Goal: Task Accomplishment & Management: Complete application form

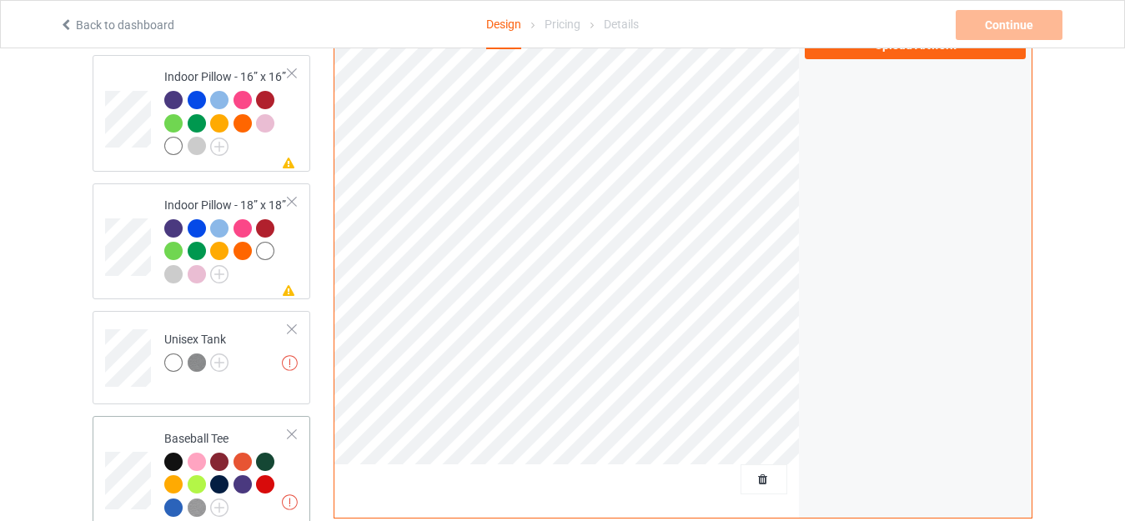
scroll to position [1251, 0]
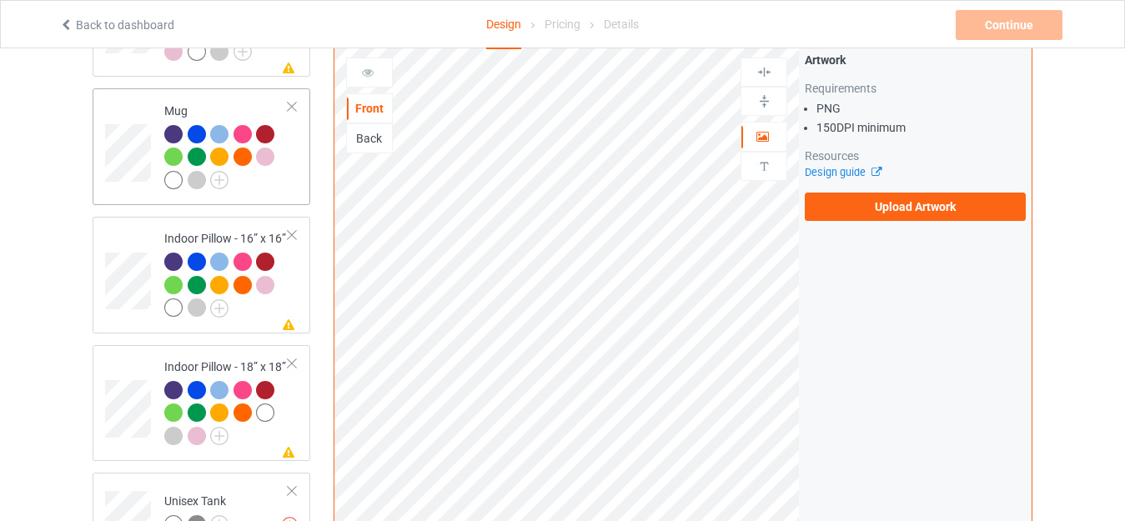
click at [202, 103] on div "Mug" at bounding box center [226, 146] width 124 height 86
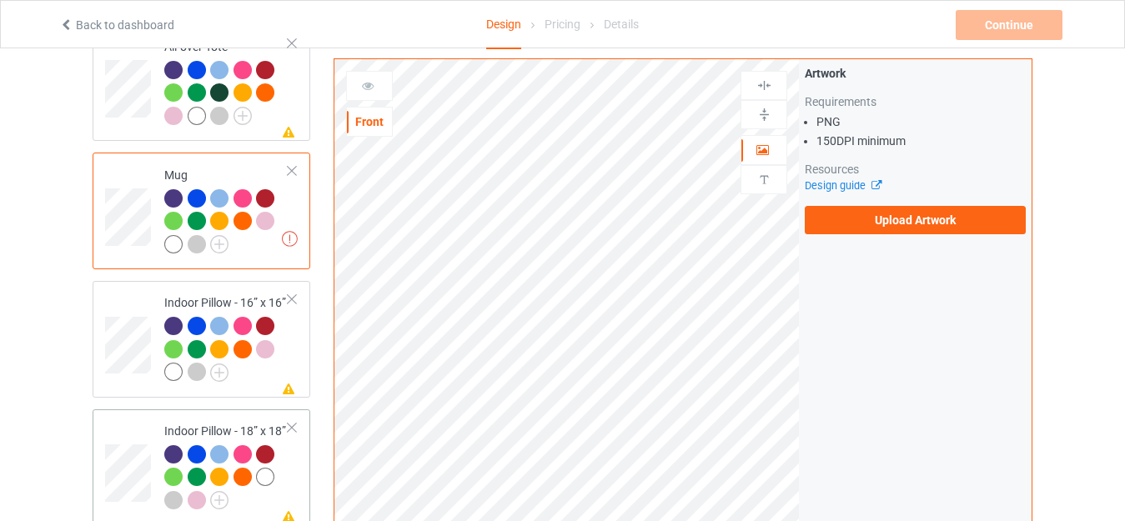
scroll to position [1334, 0]
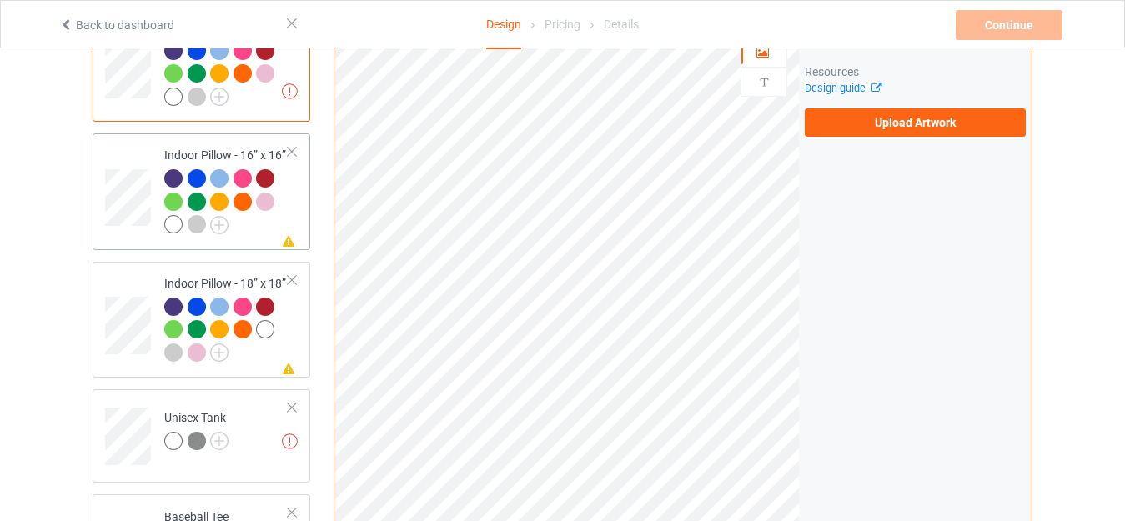
click at [203, 147] on div "Indoor Pillow - 16” x 16”" at bounding box center [226, 190] width 124 height 86
click at [202, 275] on div "Indoor Pillow - 18” x 18”" at bounding box center [226, 318] width 124 height 86
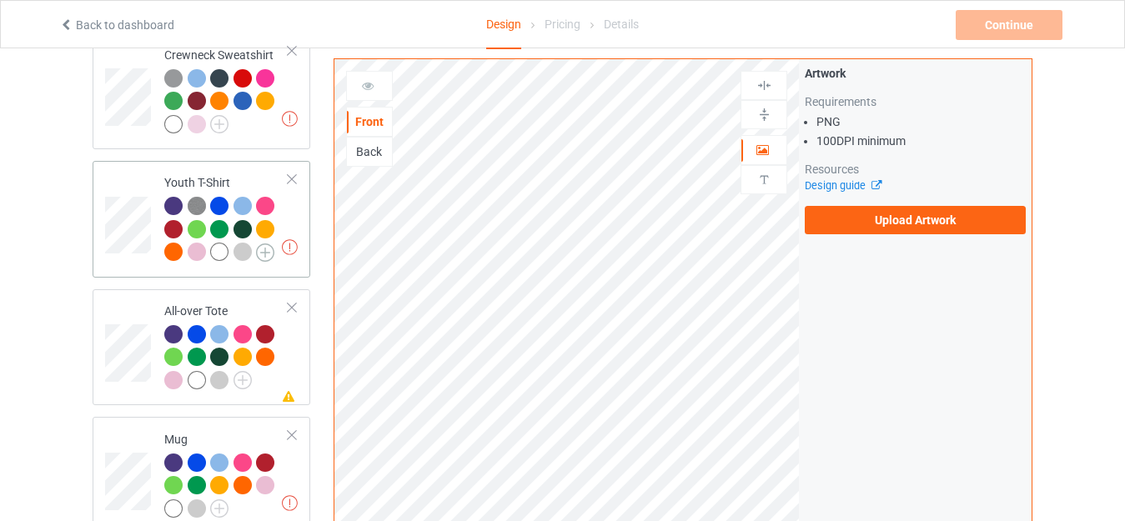
scroll to position [917, 0]
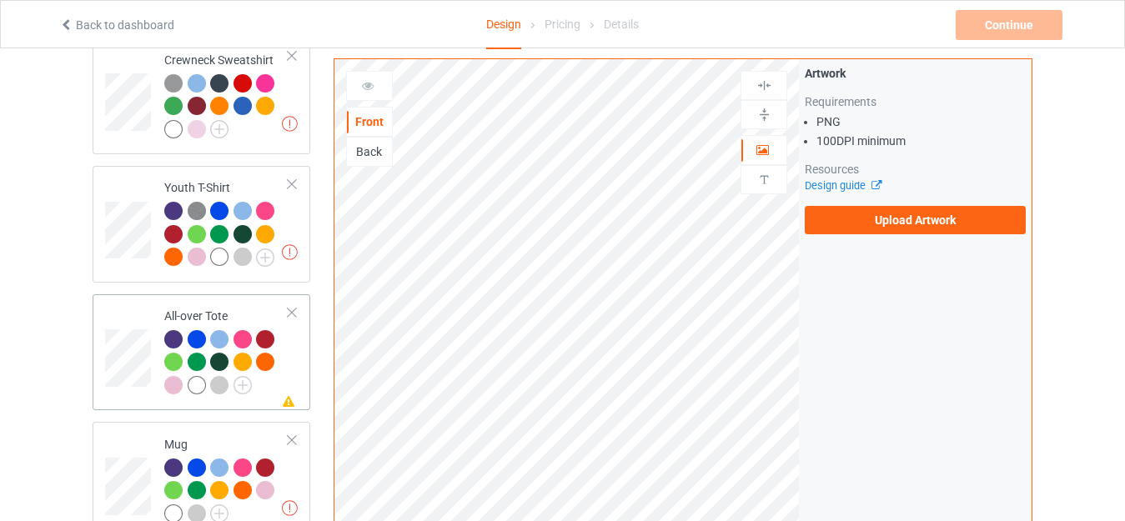
click at [188, 308] on div "All-over Tote" at bounding box center [226, 351] width 124 height 86
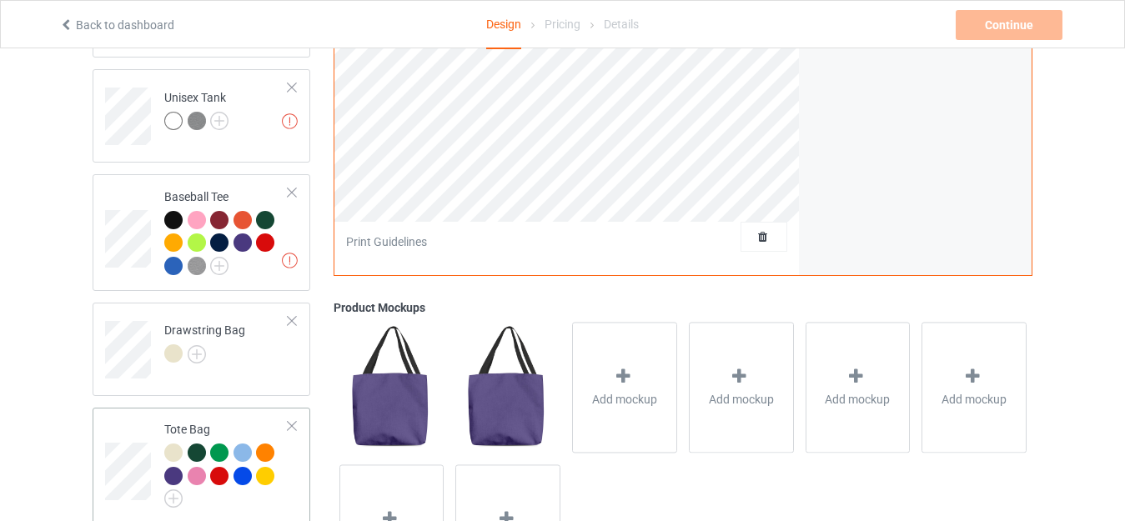
scroll to position [1765, 0]
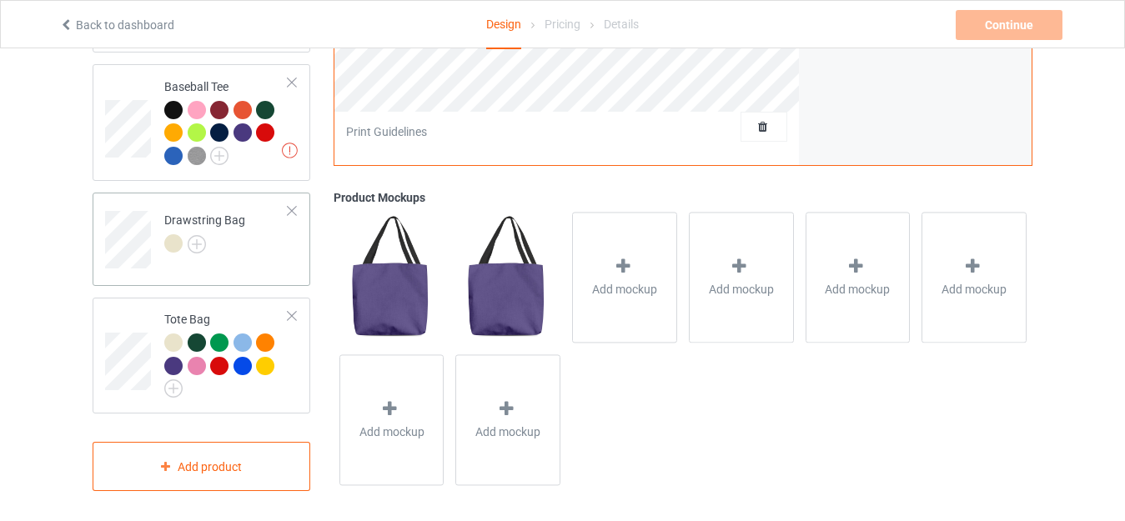
click at [175, 199] on td "Drawstring Bag" at bounding box center [226, 233] width 143 height 69
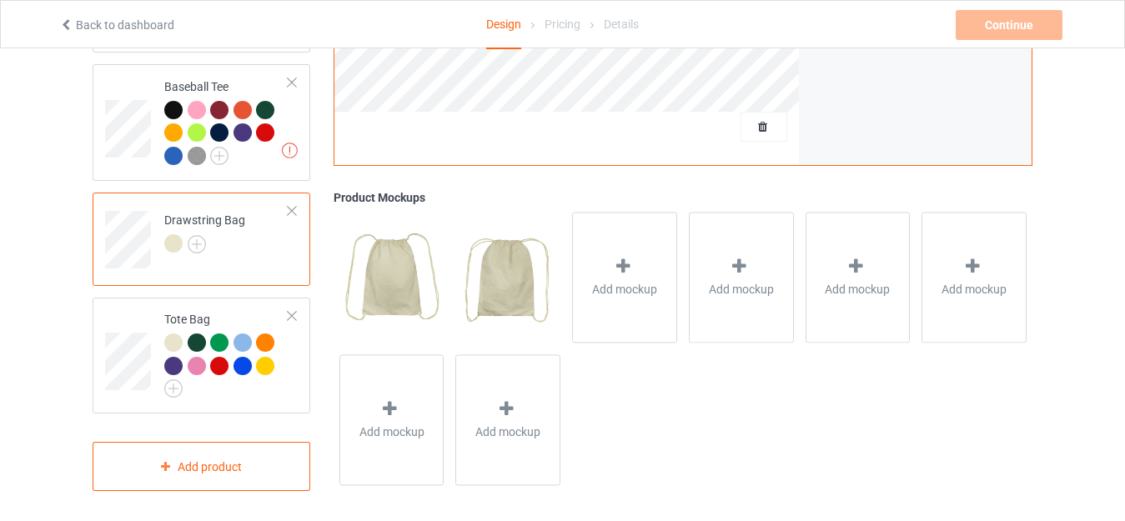
click at [208, 212] on div "Drawstring Bag" at bounding box center [204, 232] width 81 height 40
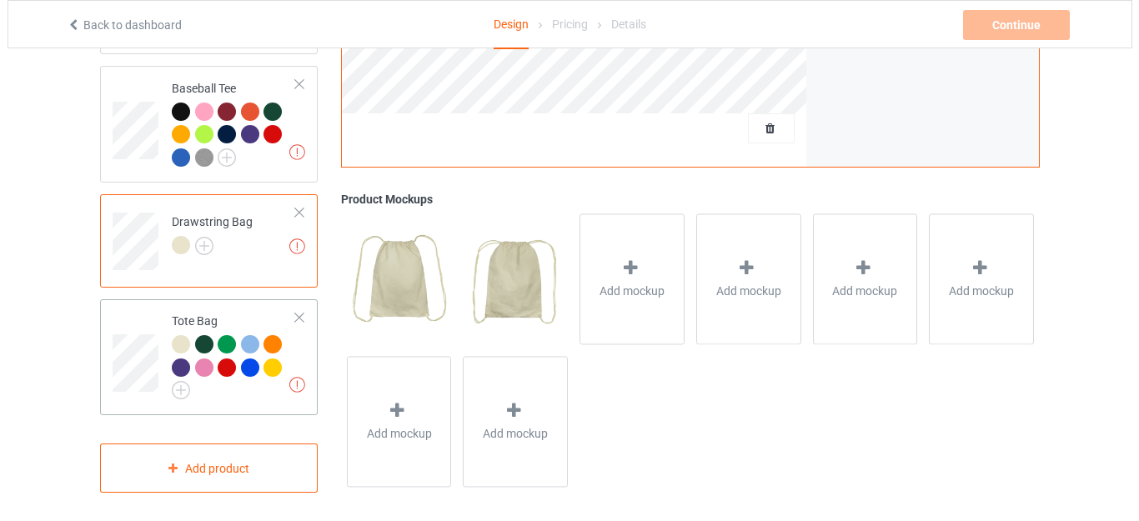
scroll to position [1765, 0]
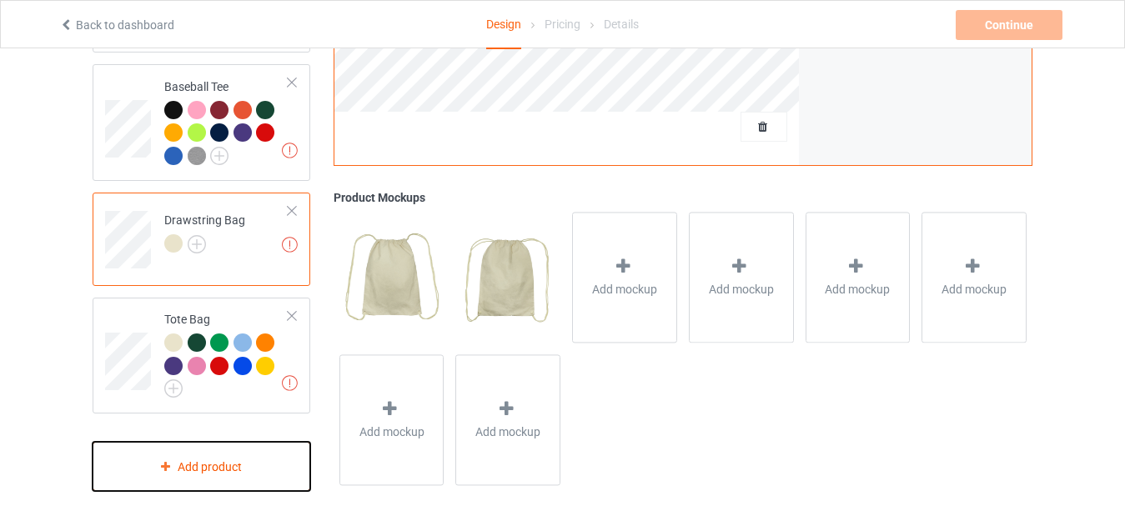
click at [197, 465] on div "Add product" at bounding box center [202, 466] width 218 height 49
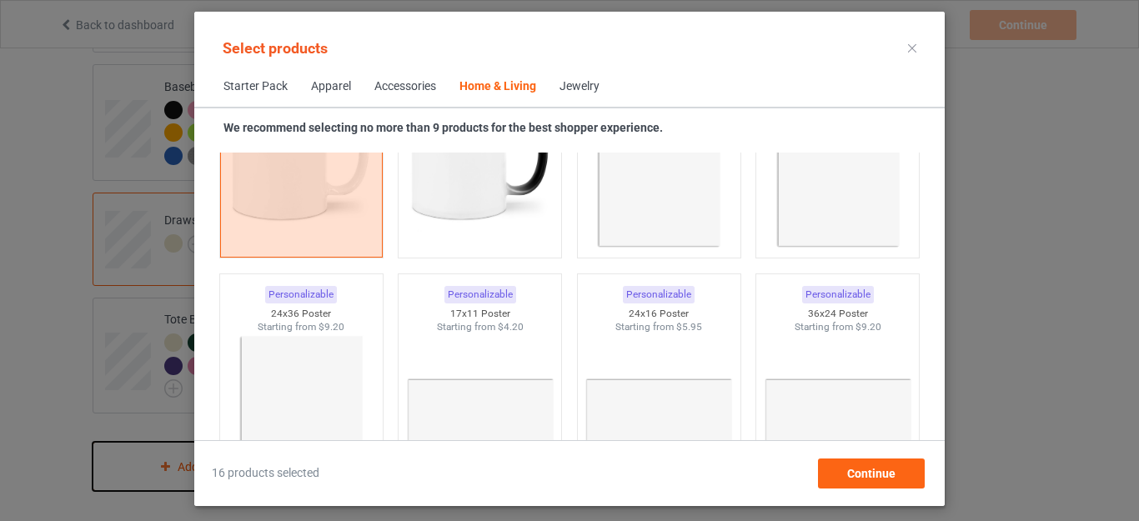
scroll to position [7711, 0]
click at [450, 198] on img at bounding box center [480, 156] width 157 height 196
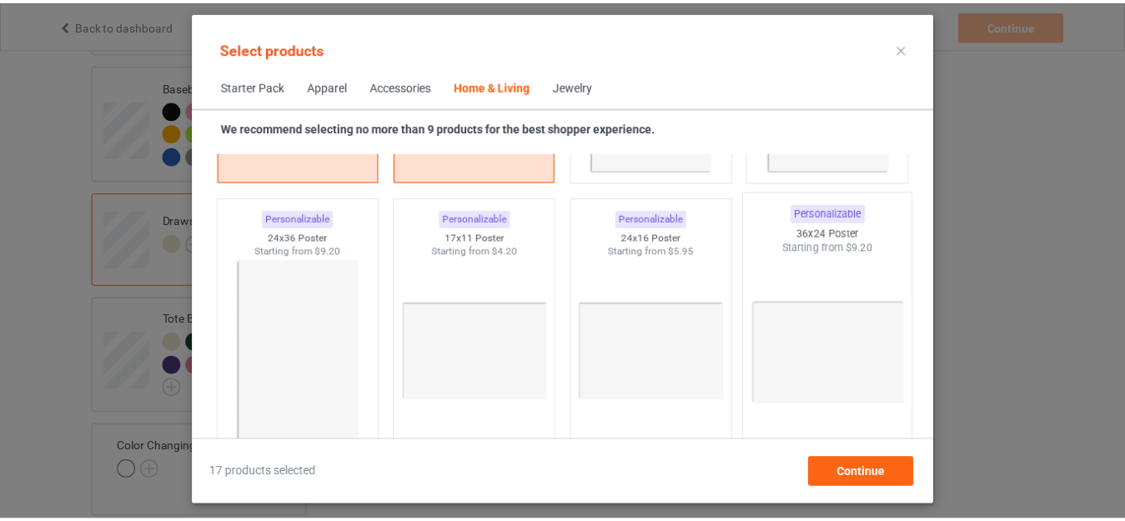
scroll to position [7794, 0]
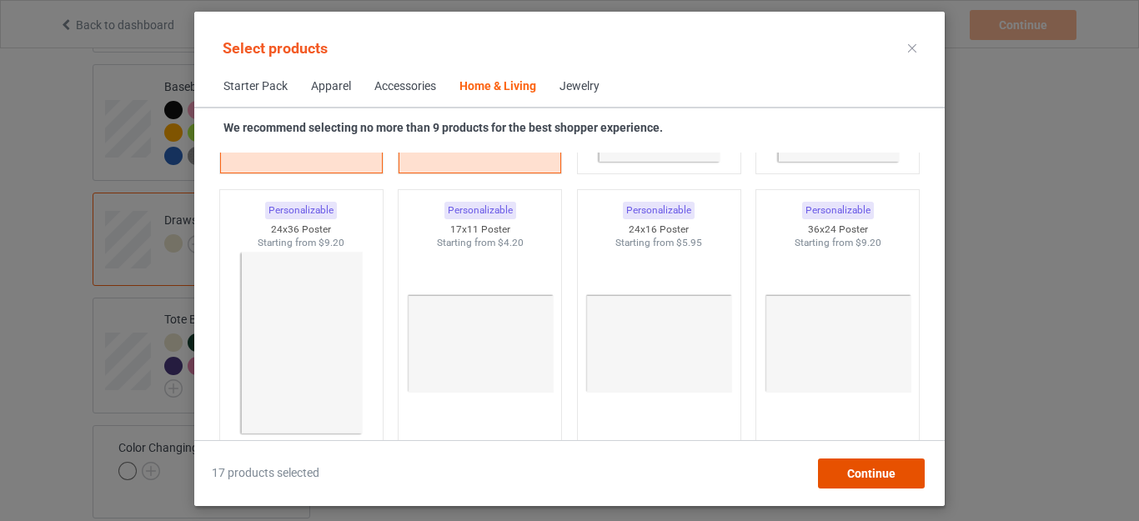
click at [864, 467] on span "Continue" at bounding box center [871, 473] width 48 height 13
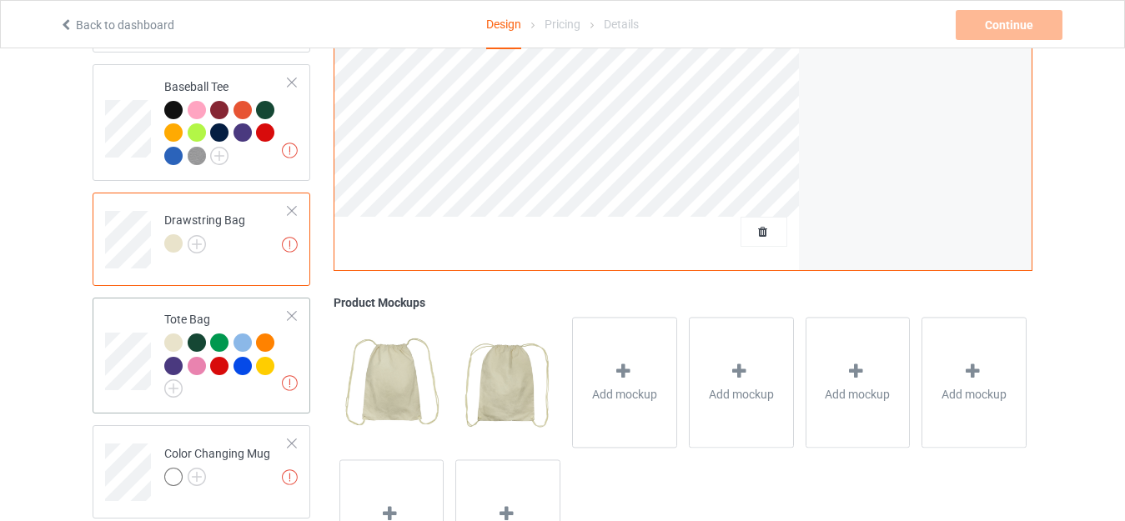
scroll to position [1870, 0]
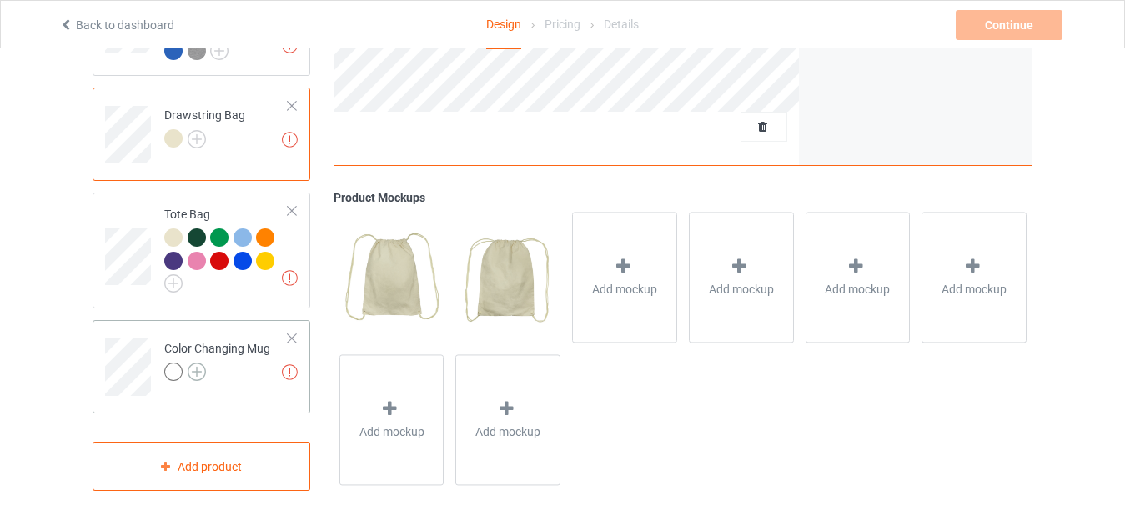
click at [193, 366] on img at bounding box center [197, 372] width 18 height 18
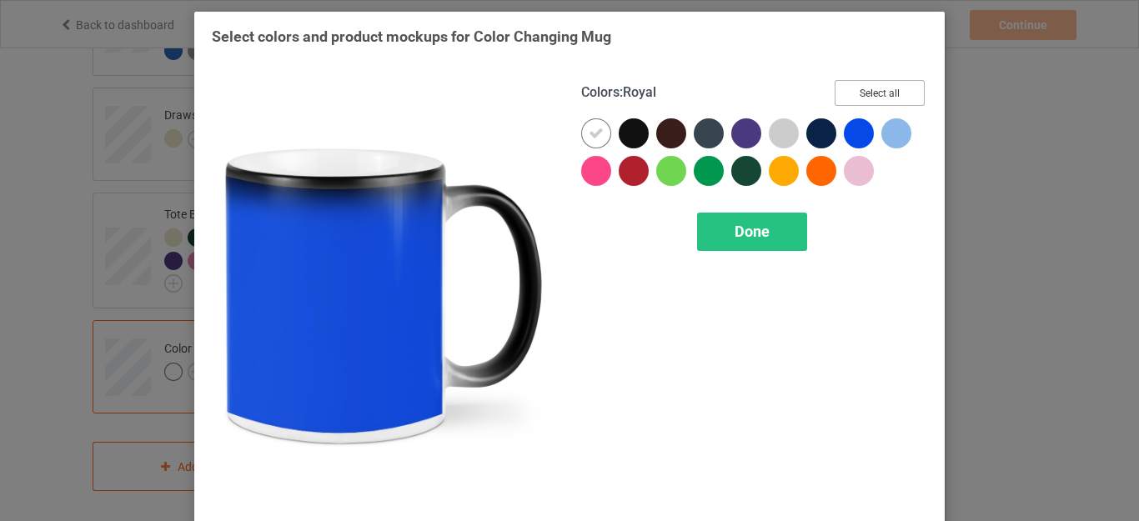
click at [864, 88] on button "Select all" at bounding box center [880, 93] width 90 height 26
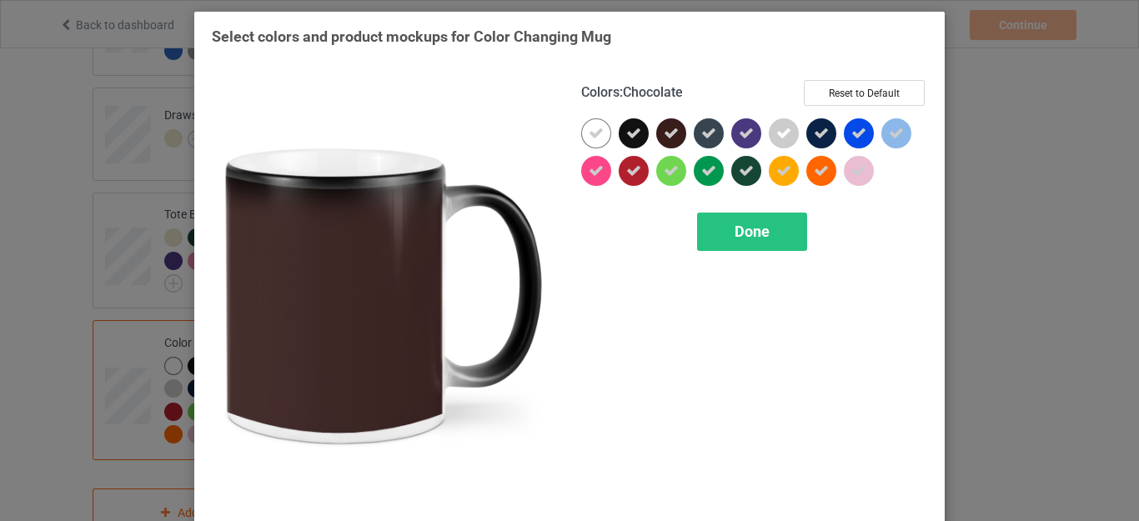
click at [665, 133] on icon at bounding box center [671, 133] width 15 height 15
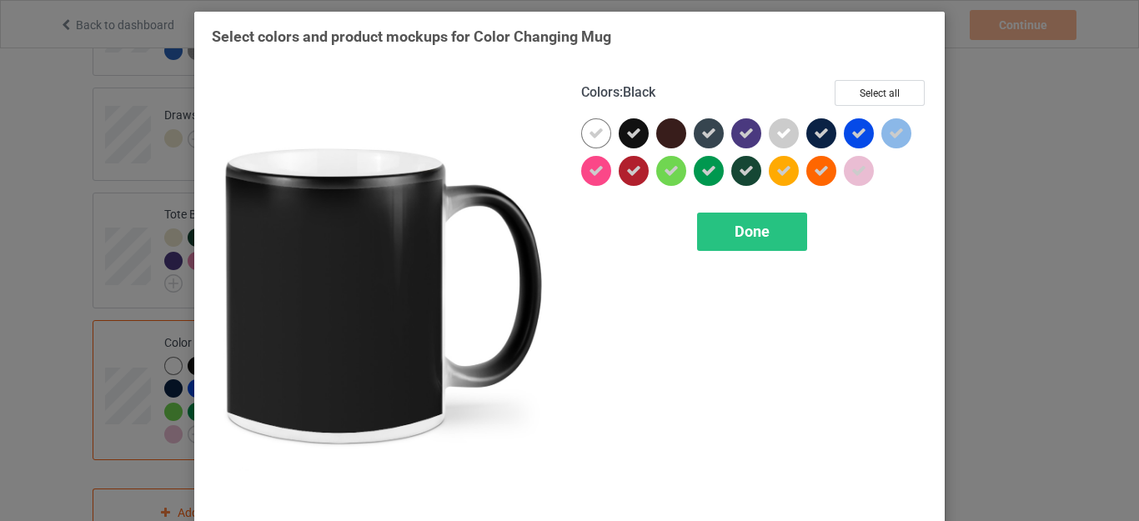
click at [619, 132] on div at bounding box center [634, 133] width 30 height 30
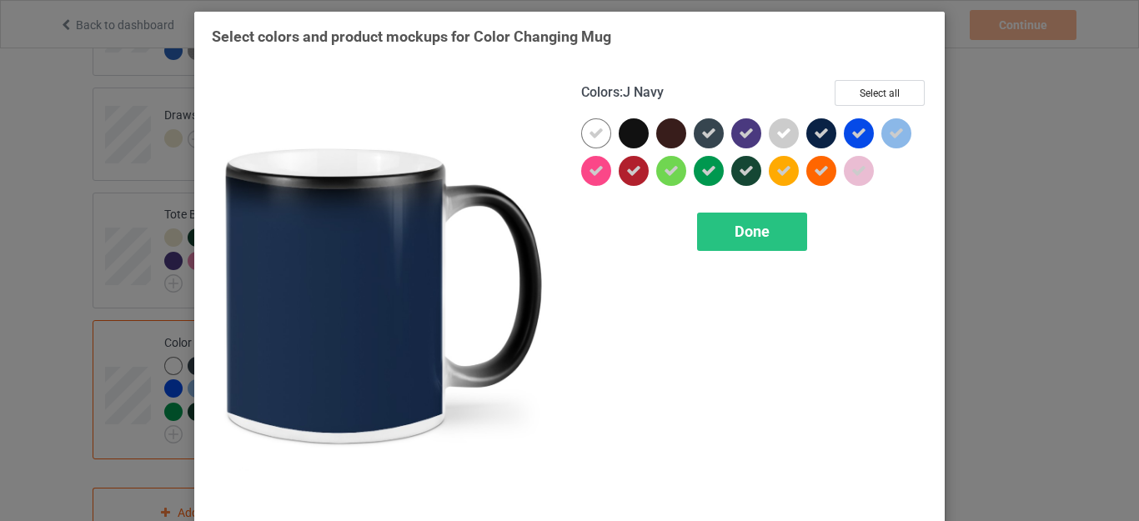
click at [817, 141] on icon at bounding box center [821, 133] width 15 height 15
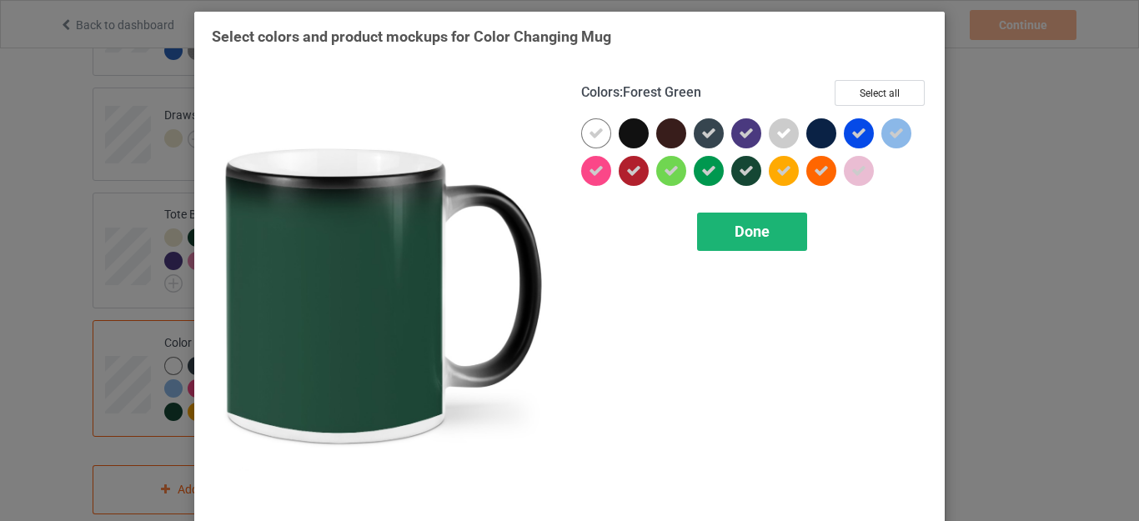
click at [763, 228] on span "Done" at bounding box center [752, 232] width 35 height 18
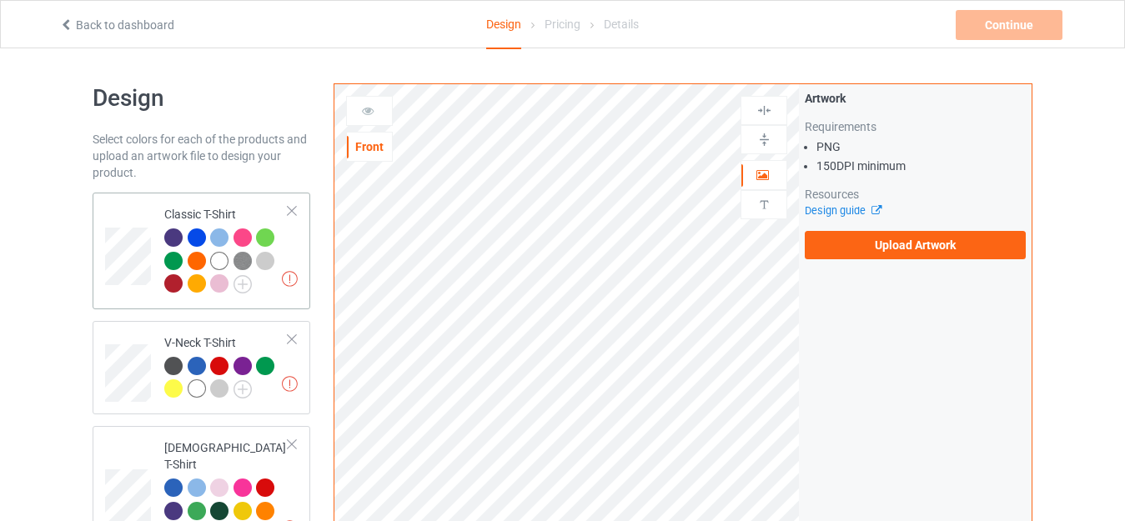
click at [227, 209] on div "Classic T-Shirt" at bounding box center [226, 249] width 124 height 86
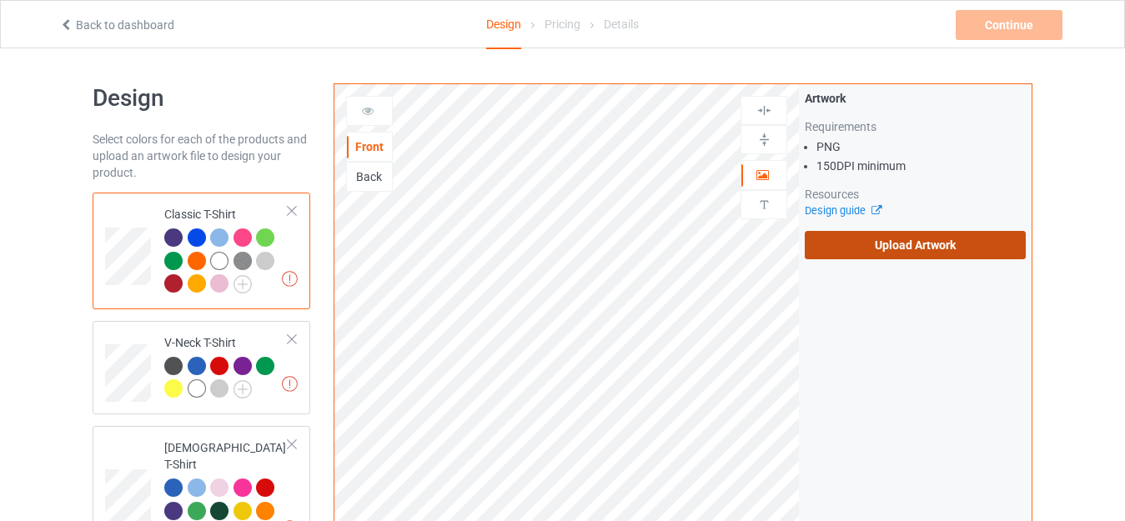
click at [869, 244] on label "Upload Artwork" at bounding box center [915, 245] width 221 height 28
click at [0, 0] on input "Upload Artwork" at bounding box center [0, 0] width 0 height 0
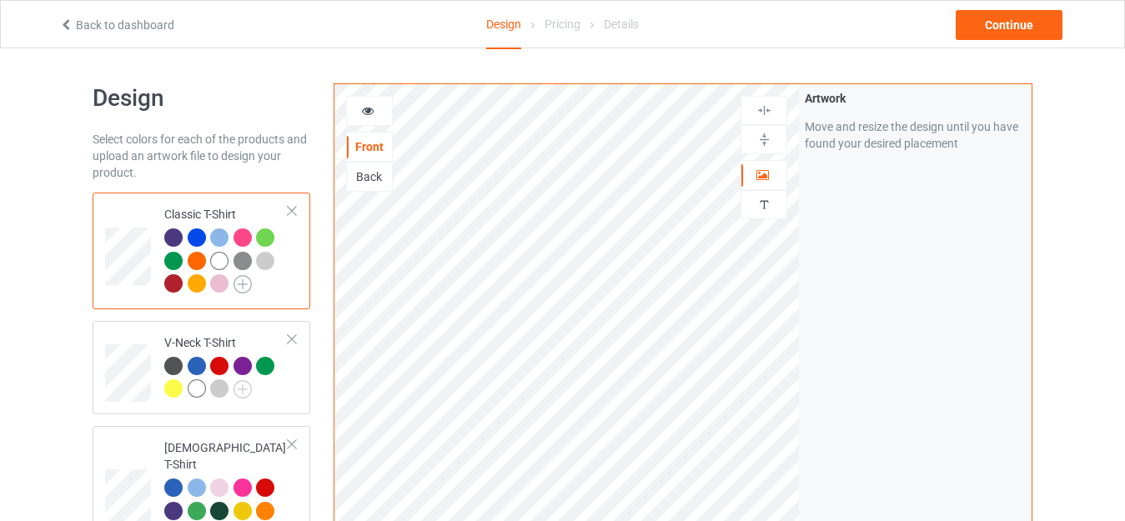
click at [241, 282] on img at bounding box center [243, 284] width 18 height 18
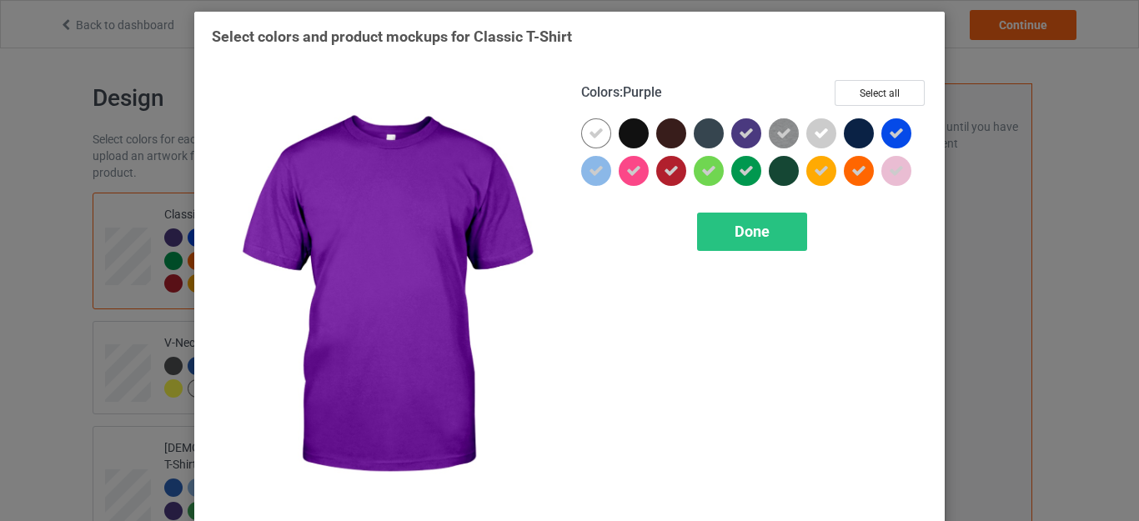
click at [739, 132] on icon at bounding box center [746, 133] width 15 height 15
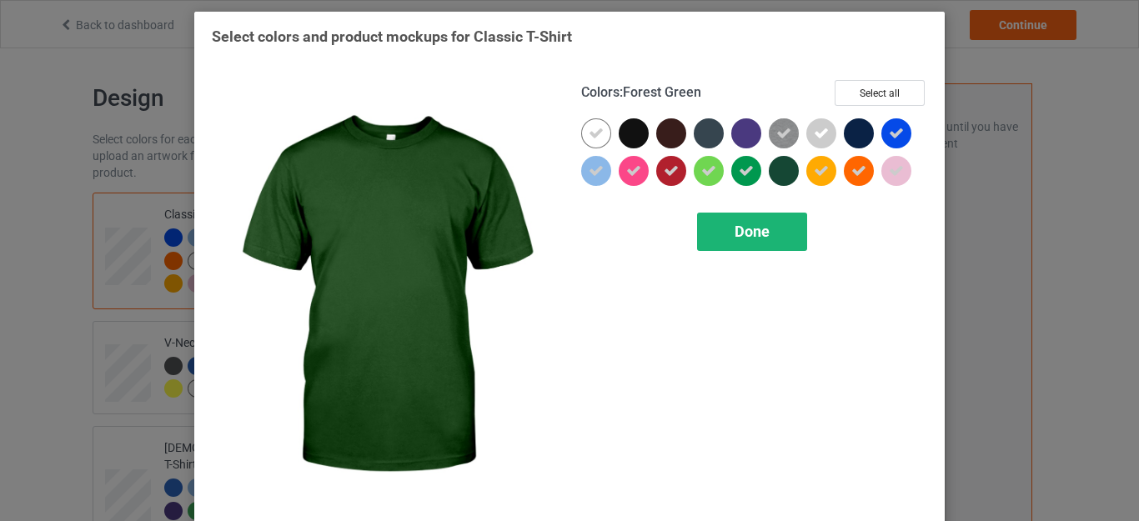
click at [755, 236] on span "Done" at bounding box center [752, 232] width 35 height 18
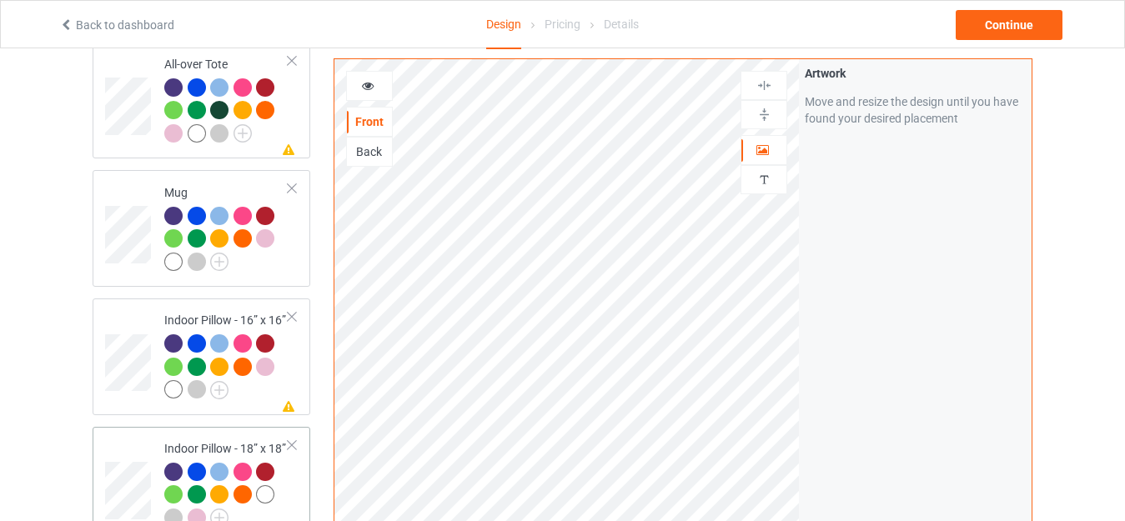
scroll to position [1084, 0]
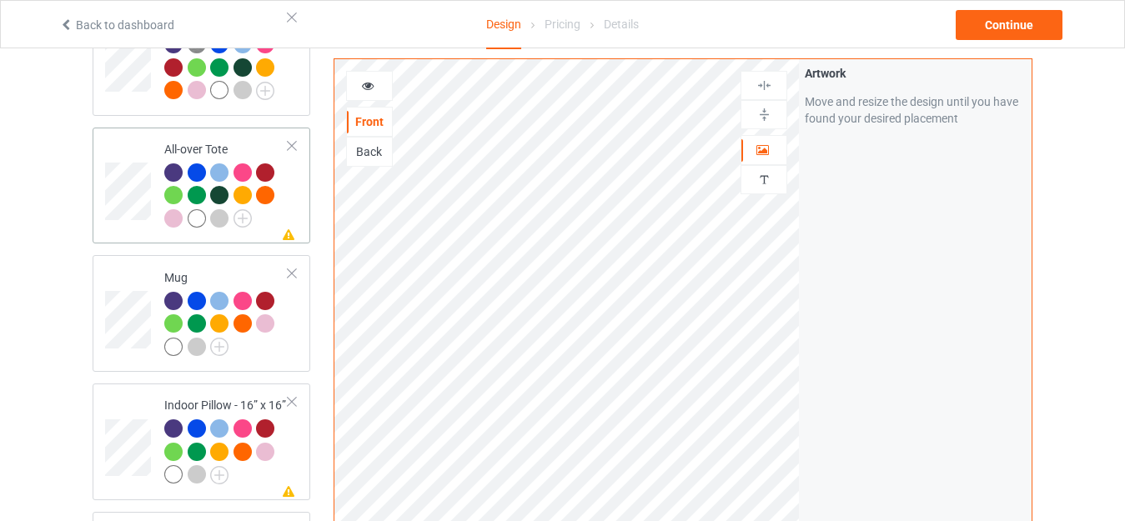
click at [198, 141] on div "All-over Tote" at bounding box center [226, 184] width 124 height 86
click at [369, 83] on icon at bounding box center [368, 84] width 14 height 12
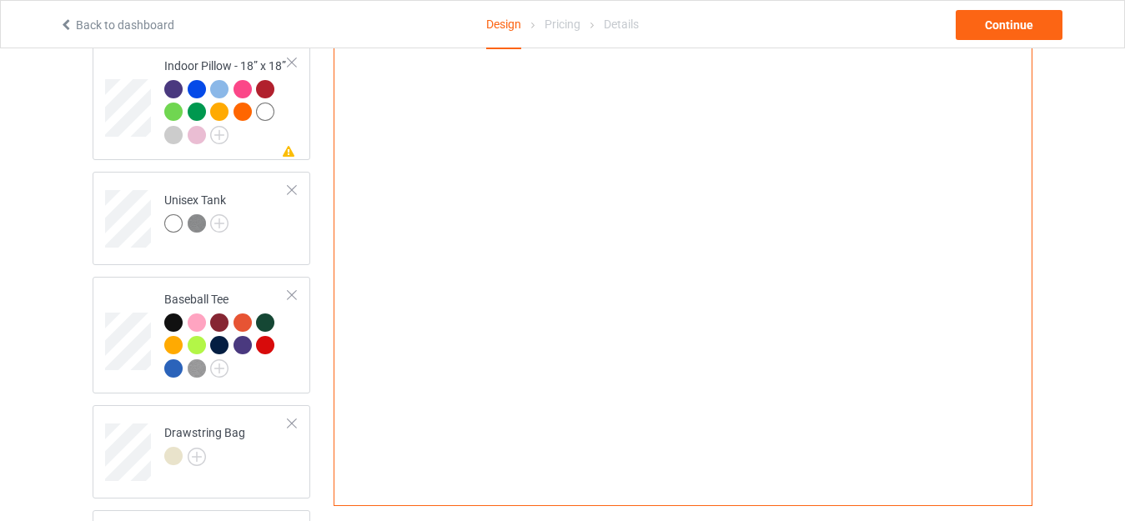
scroll to position [1501, 0]
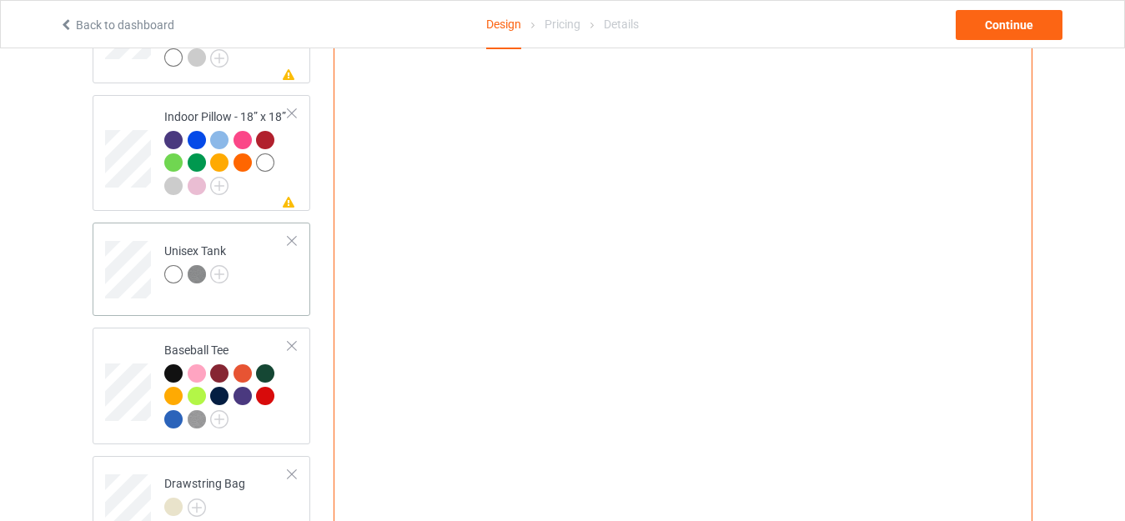
click at [186, 230] on td "Unisex Tank" at bounding box center [226, 263] width 143 height 69
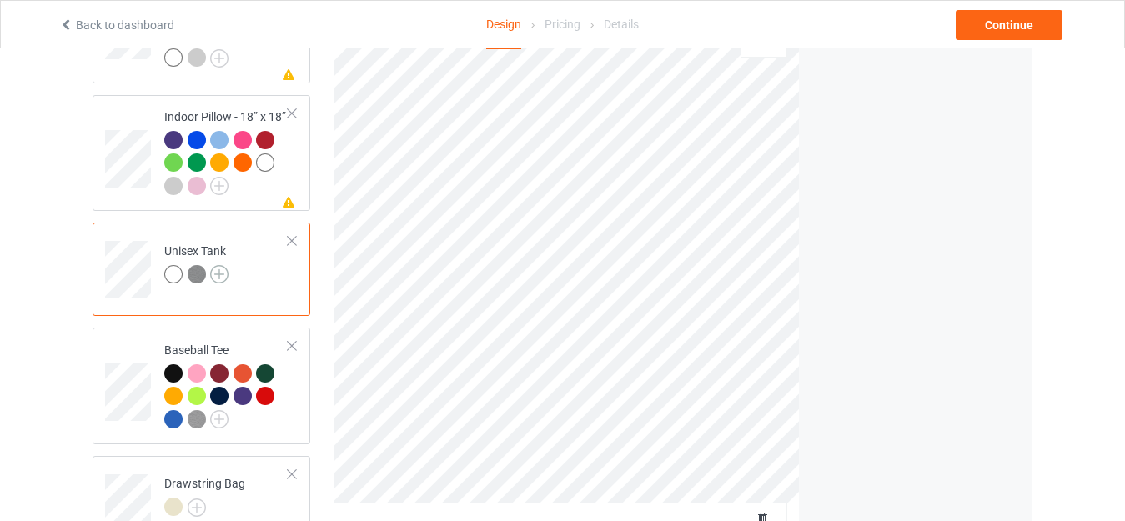
click at [225, 267] on img at bounding box center [219, 274] width 18 height 18
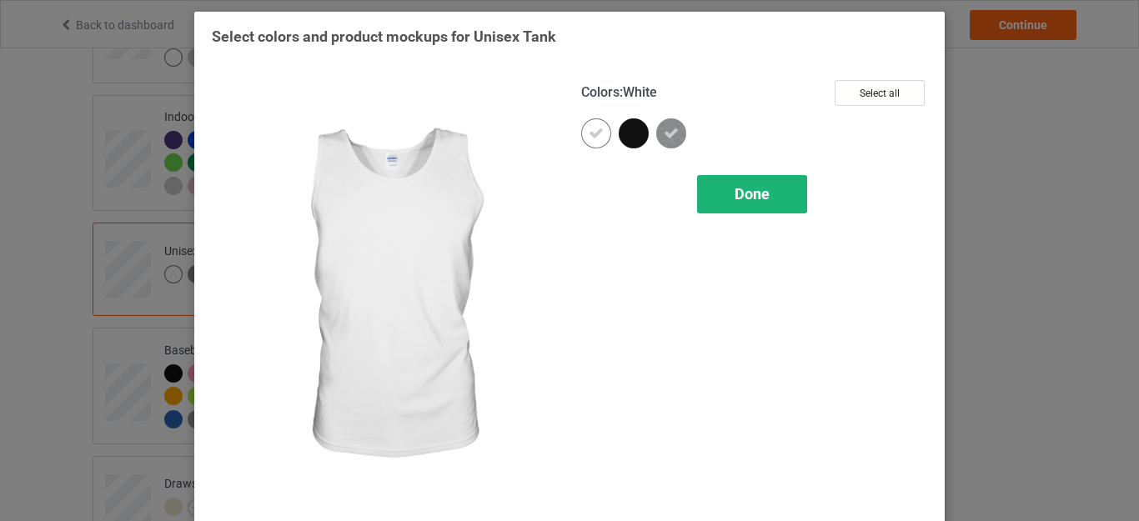
click at [754, 189] on span "Done" at bounding box center [752, 194] width 35 height 18
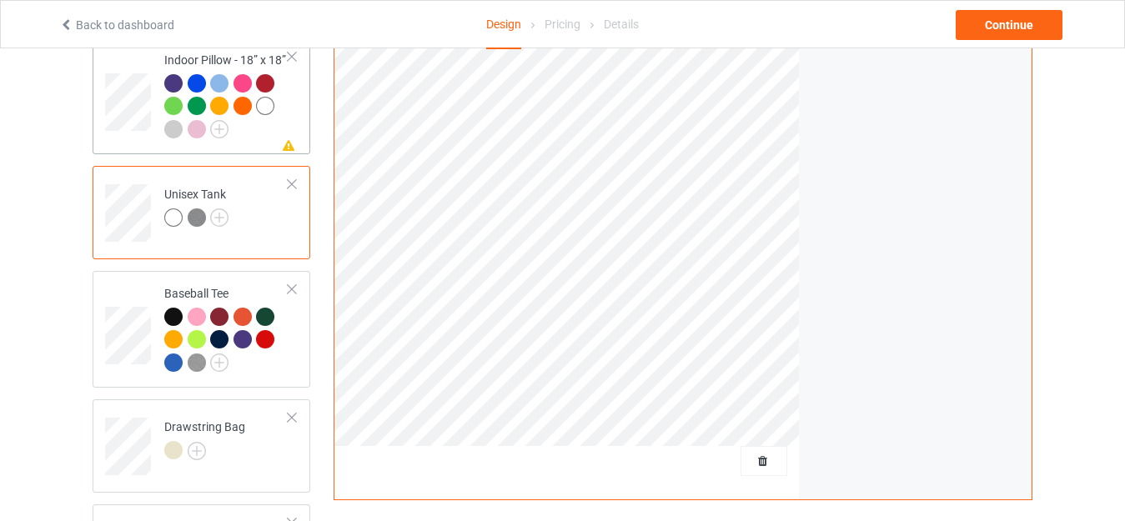
scroll to position [1393, 0]
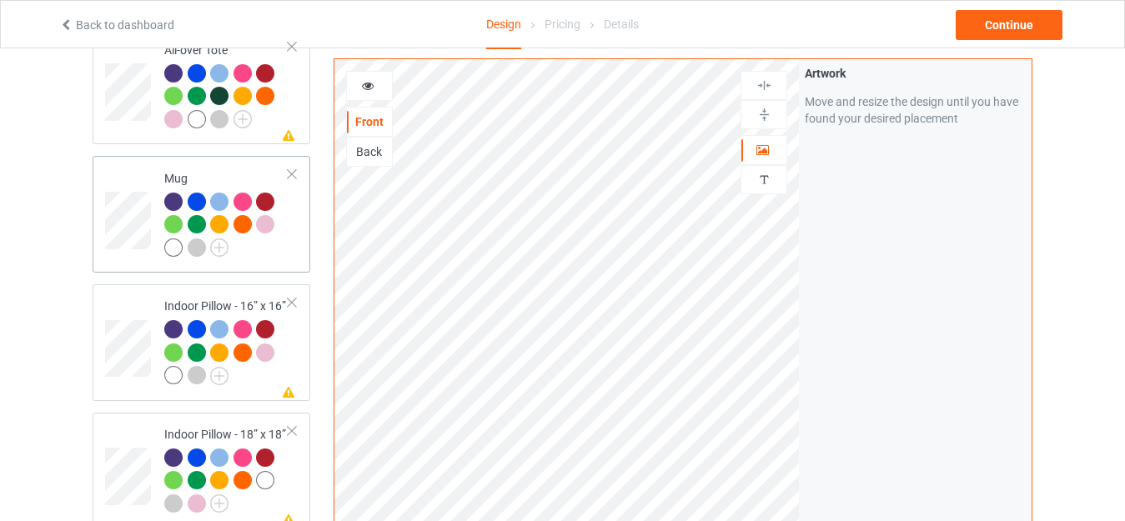
click at [193, 128] on td "Missing artwork on 1 side(s) All-over Tote" at bounding box center [226, 86] width 143 height 103
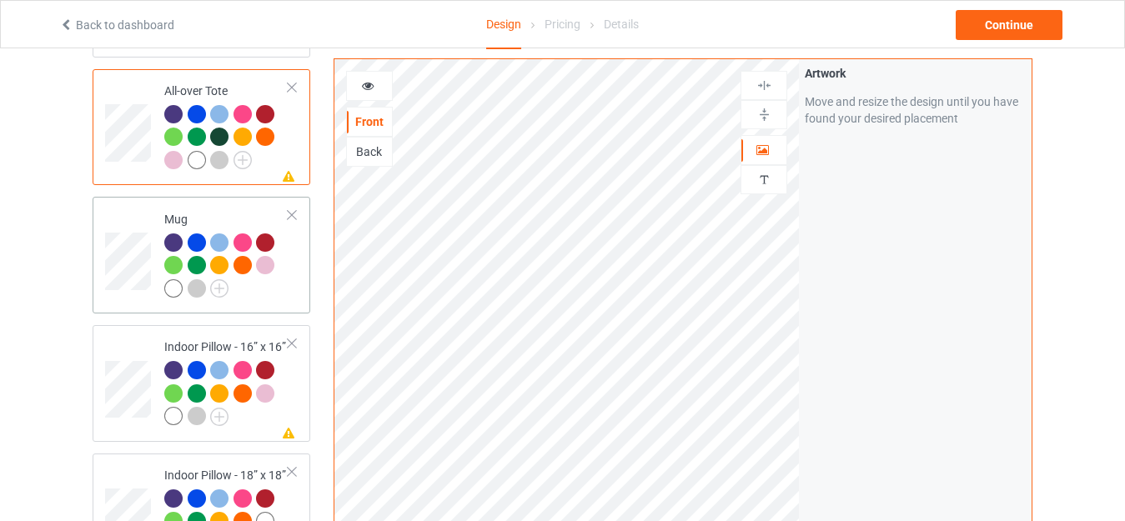
click at [196, 211] on div "Mug" at bounding box center [226, 254] width 124 height 86
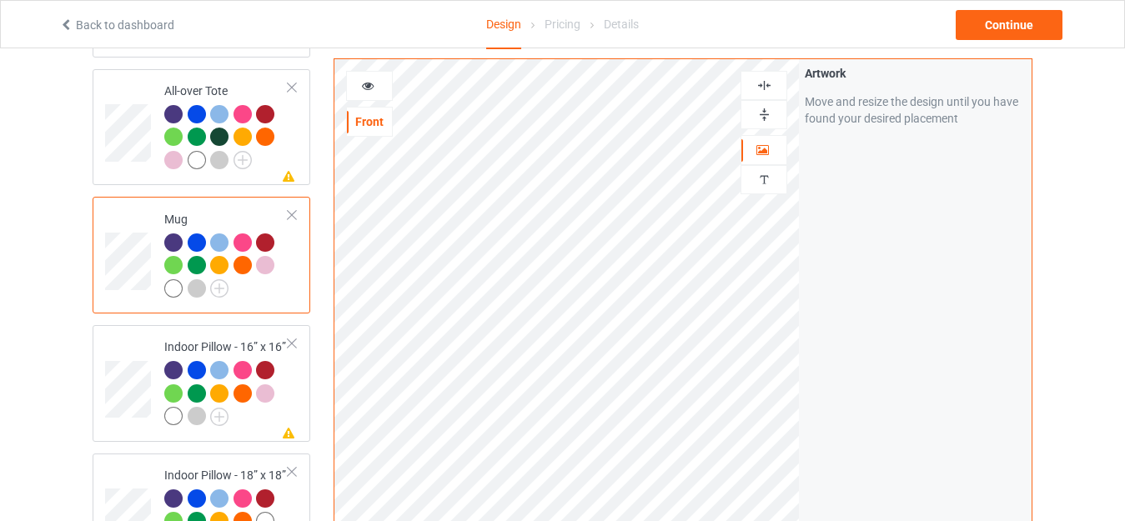
click at [365, 86] on icon at bounding box center [368, 84] width 14 height 12
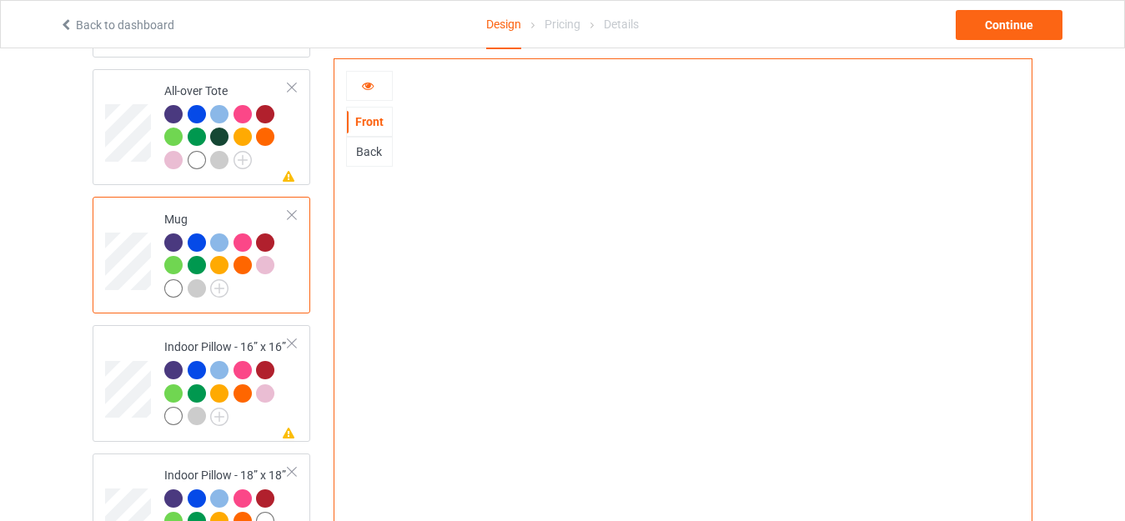
click at [369, 82] on icon at bounding box center [368, 84] width 14 height 12
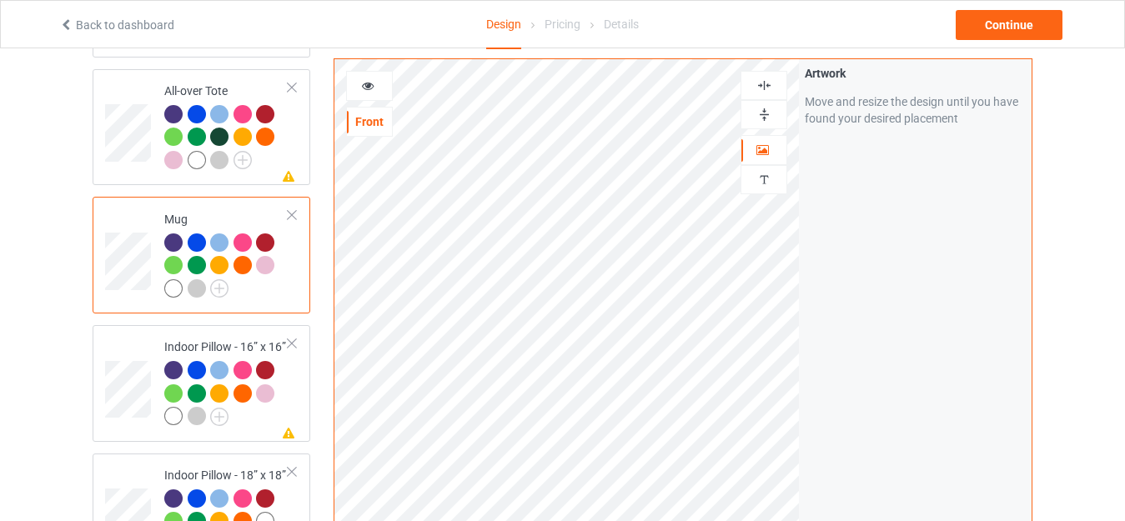
click at [365, 90] on div at bounding box center [369, 86] width 45 height 17
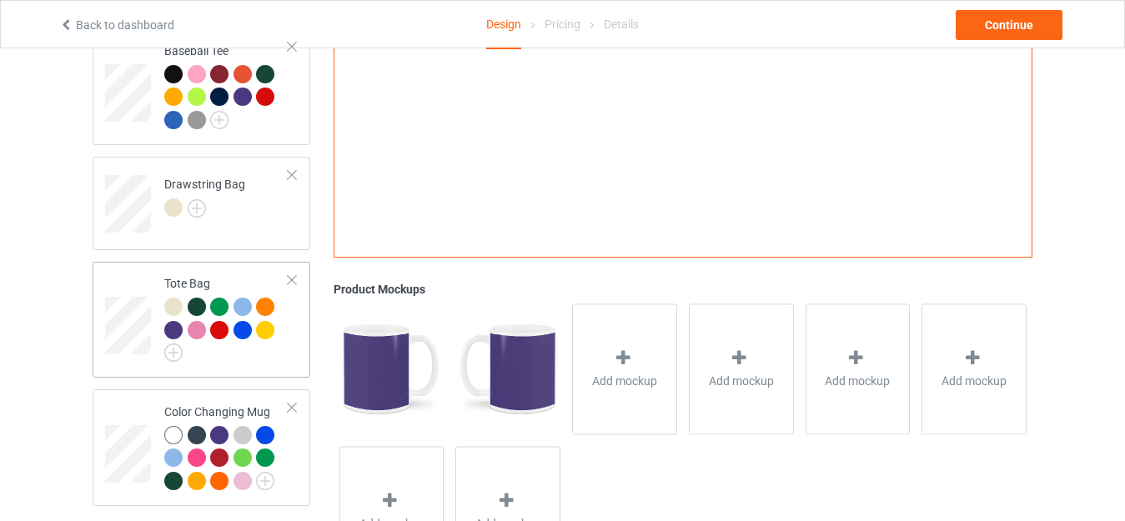
scroll to position [1893, 0]
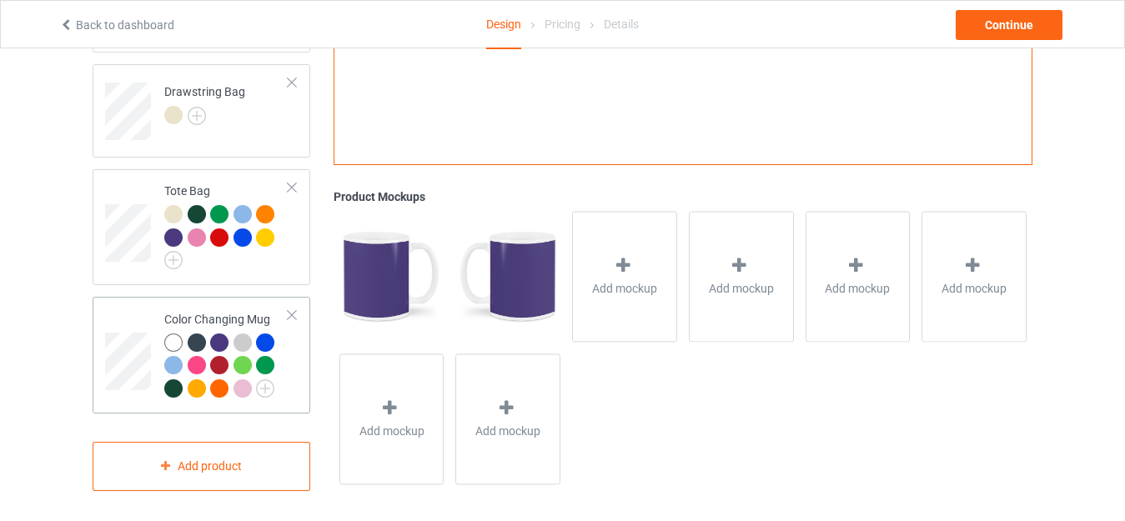
click at [191, 311] on div "Color Changing Mug" at bounding box center [226, 354] width 124 height 86
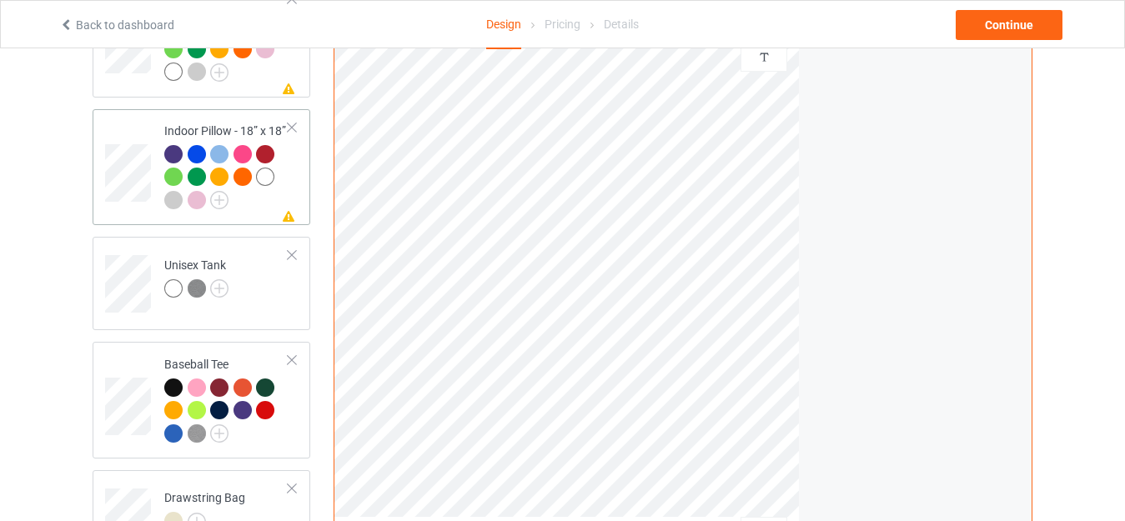
scroll to position [1560, 0]
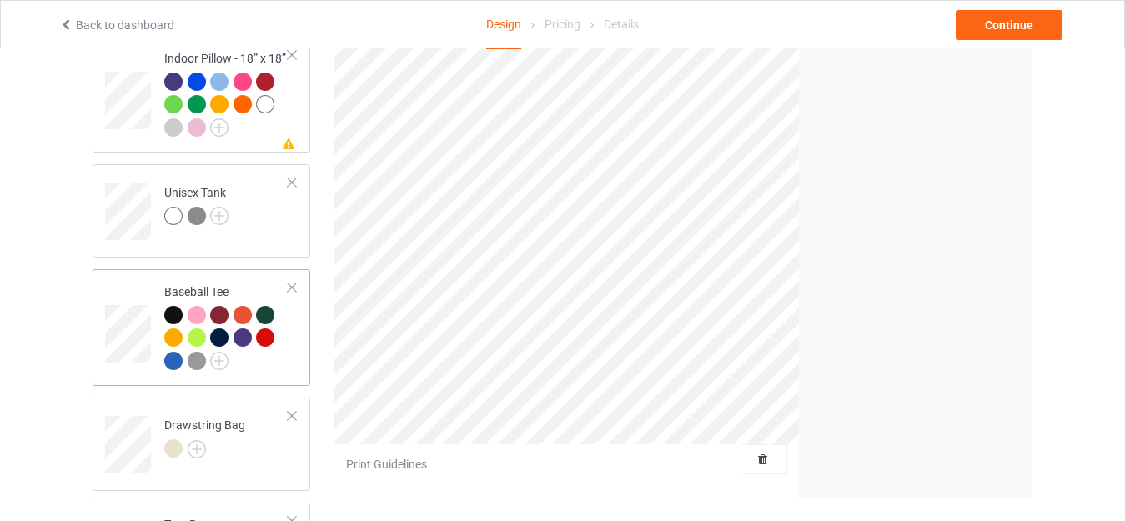
drag, startPoint x: 184, startPoint y: 275, endPoint x: 214, endPoint y: 275, distance: 29.2
click at [185, 276] on td "Baseball Tee" at bounding box center [226, 327] width 143 height 103
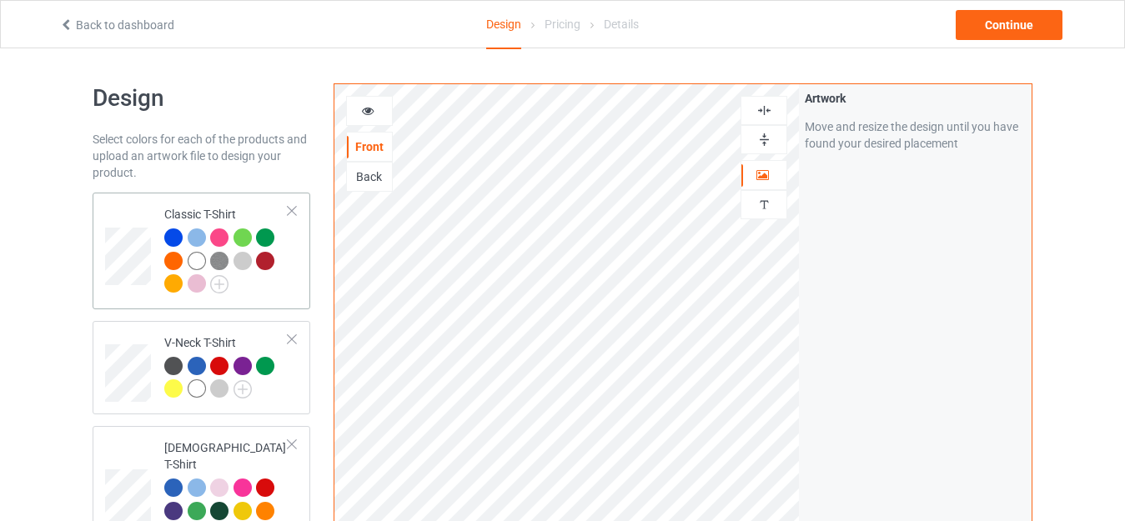
click at [198, 214] on div "Classic T-Shirt" at bounding box center [226, 249] width 124 height 86
click at [169, 256] on div at bounding box center [173, 261] width 18 height 18
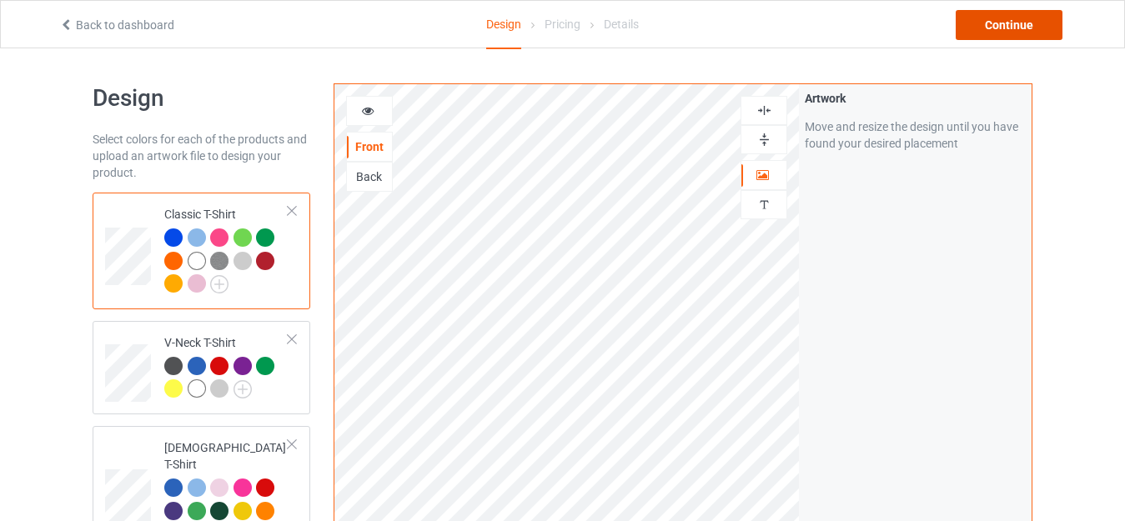
click at [996, 21] on div "Continue" at bounding box center [1009, 25] width 107 height 30
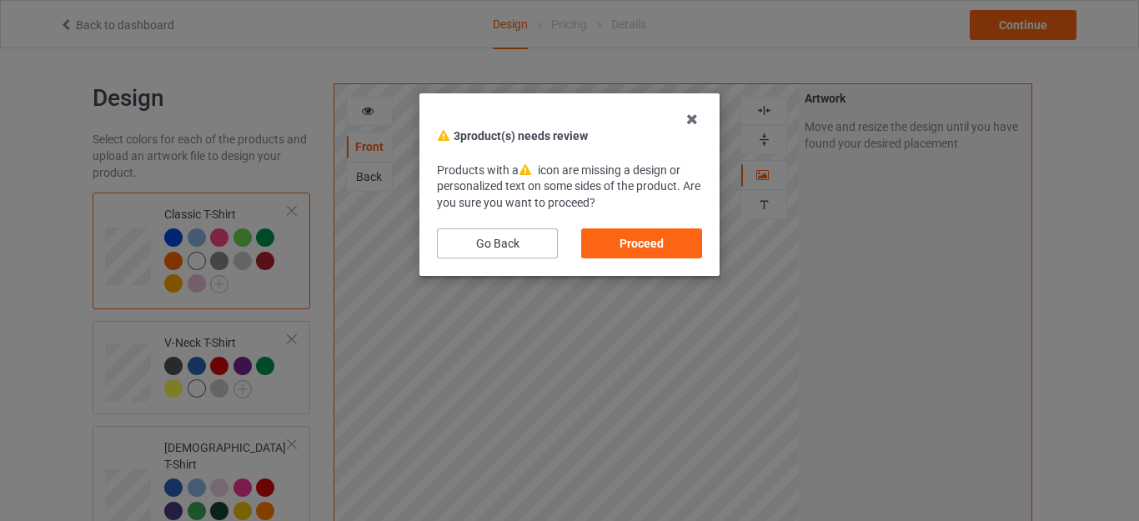
click at [495, 248] on div "Go Back" at bounding box center [497, 244] width 121 height 30
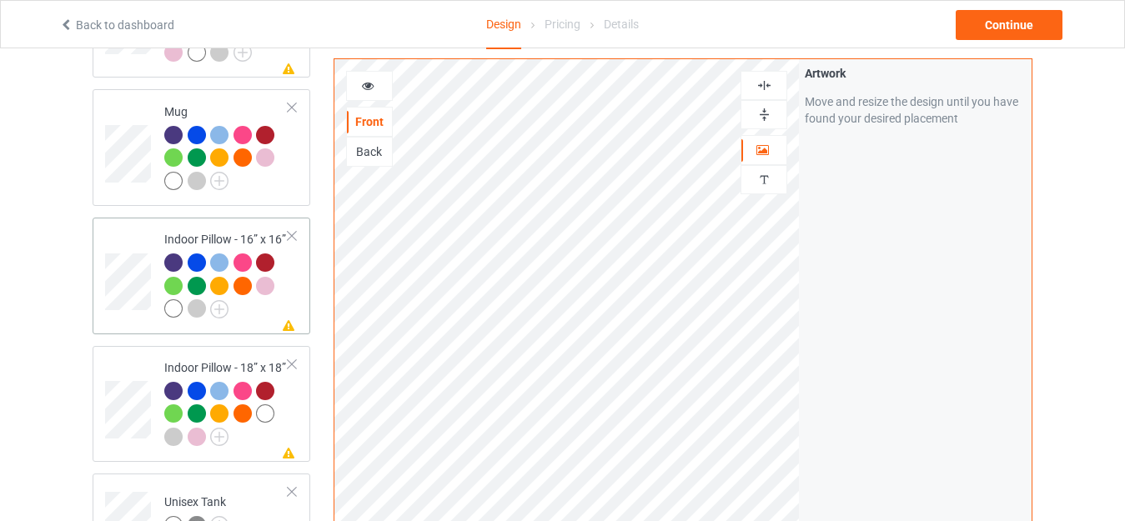
scroll to position [1251, 0]
click at [197, 235] on div "Indoor Pillow - 16” x 16”" at bounding box center [226, 273] width 124 height 86
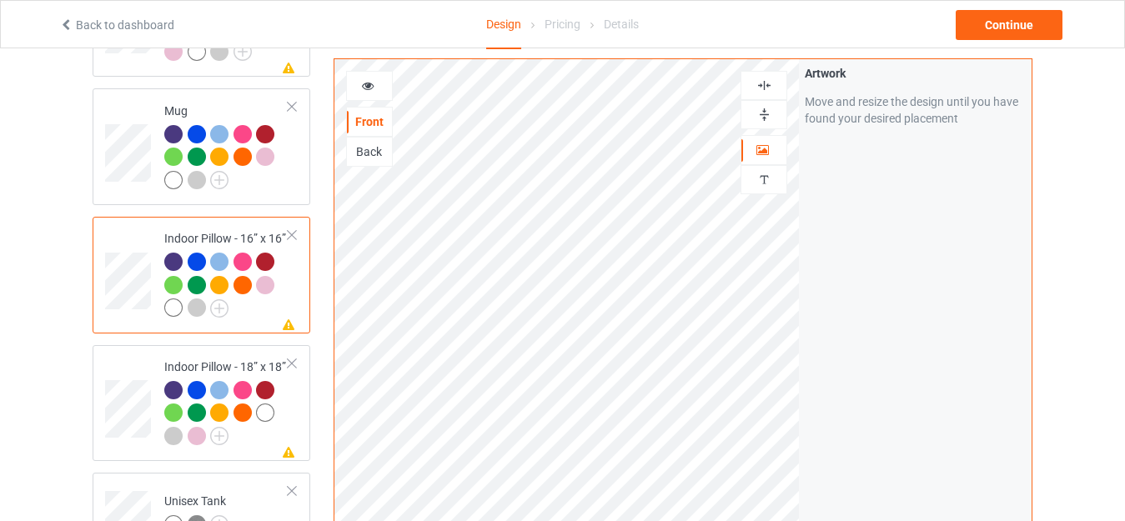
click at [370, 88] on icon at bounding box center [368, 84] width 14 height 12
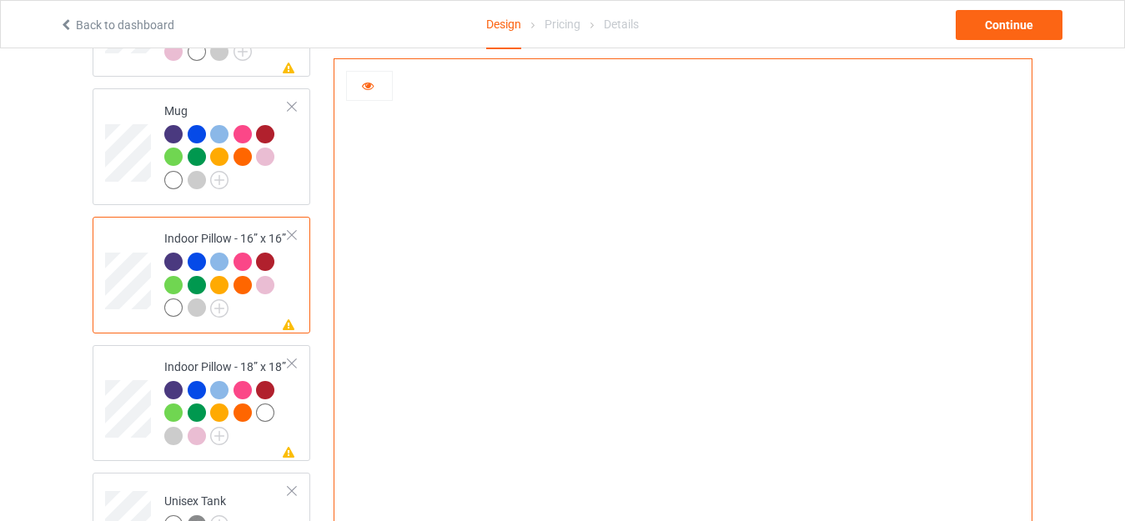
click at [369, 85] on icon at bounding box center [368, 84] width 14 height 12
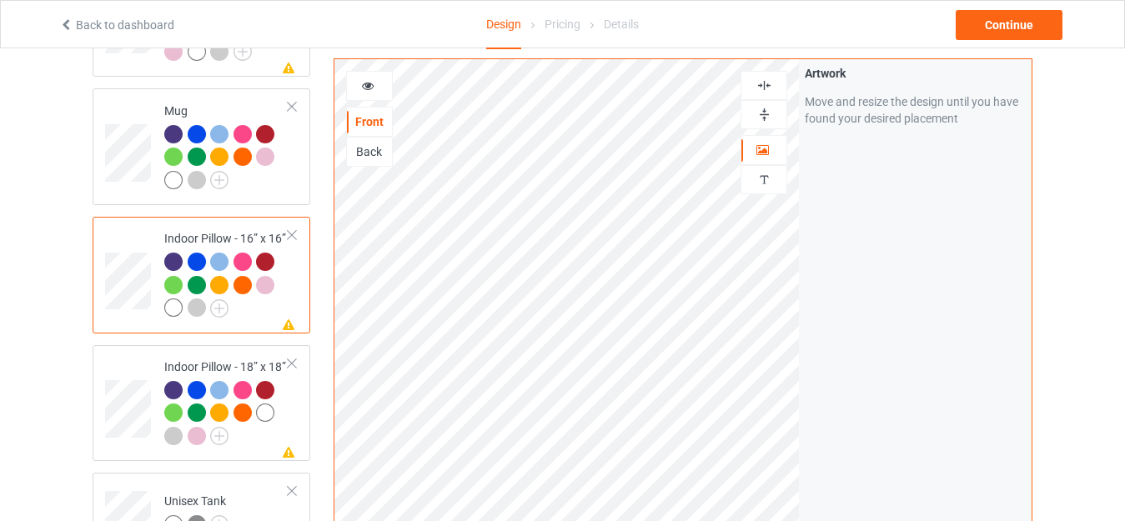
click at [755, 107] on div at bounding box center [763, 115] width 45 height 16
click at [762, 84] on img at bounding box center [764, 86] width 16 height 16
click at [195, 359] on div "Indoor Pillow - 18” x 18”" at bounding box center [226, 402] width 124 height 86
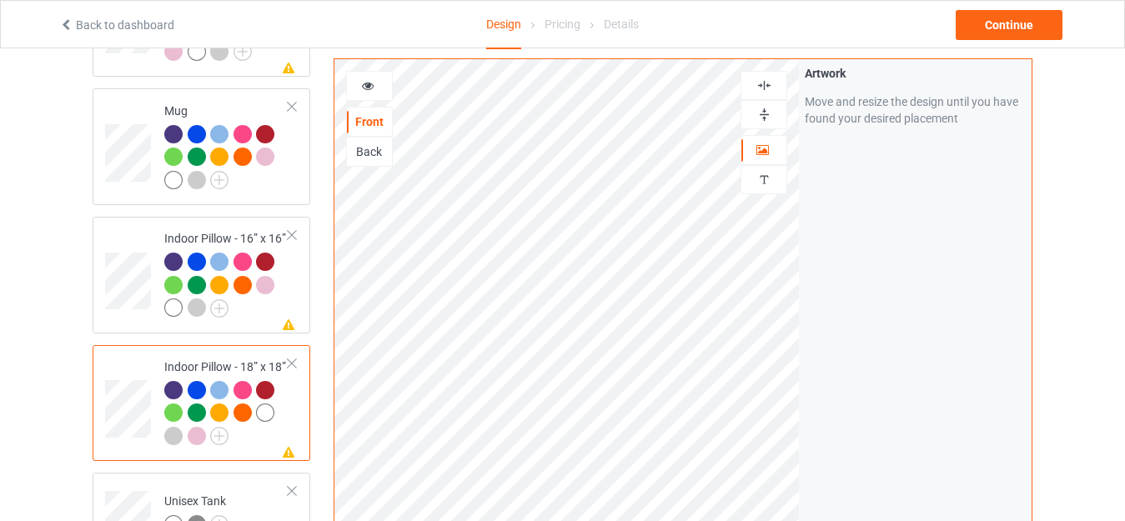
click at [767, 111] on img at bounding box center [764, 115] width 16 height 16
click at [756, 83] on img at bounding box center [764, 86] width 16 height 16
click at [363, 88] on icon at bounding box center [368, 84] width 14 height 12
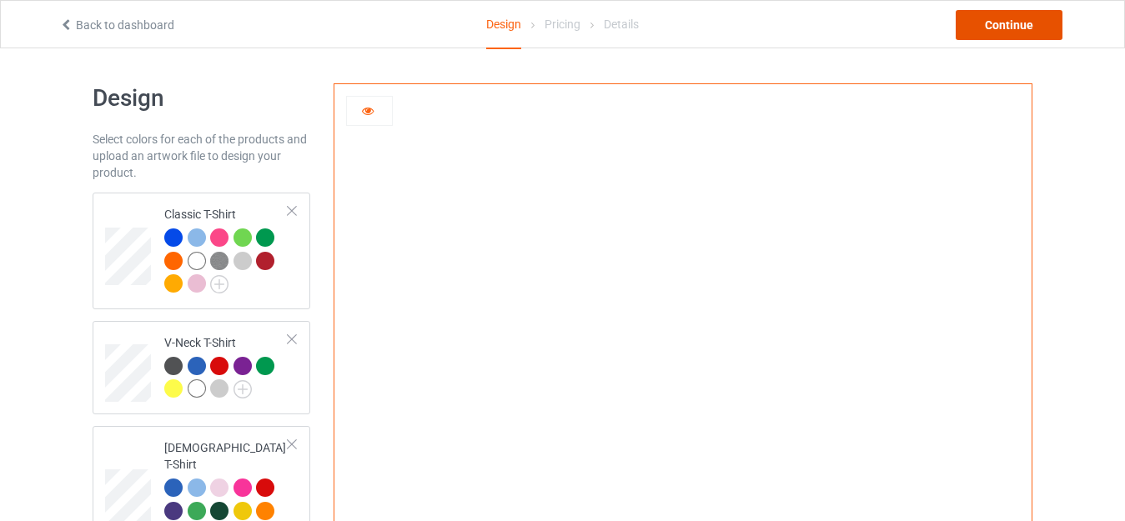
click at [989, 25] on div "Continue" at bounding box center [1009, 25] width 107 height 30
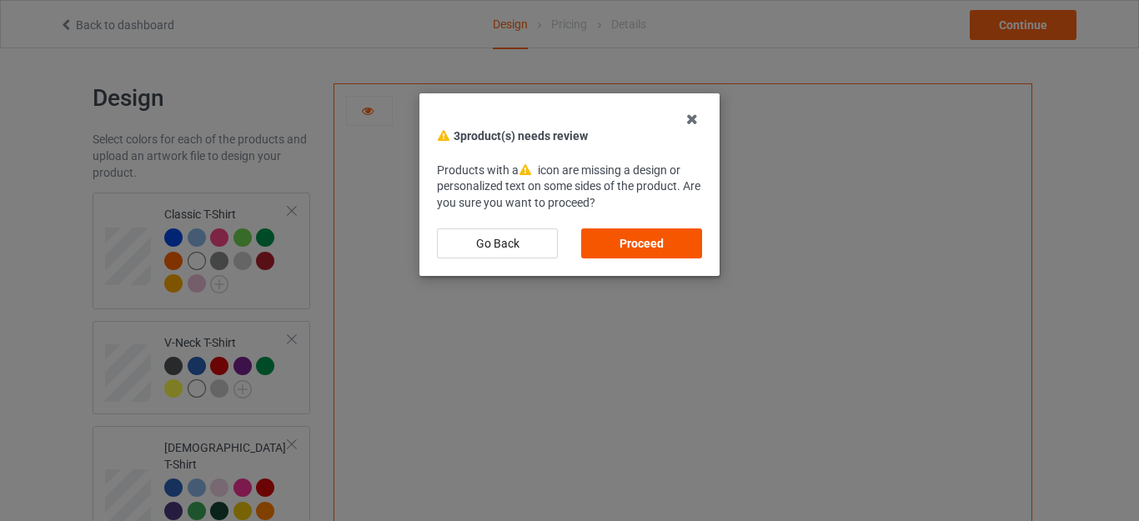
click at [633, 238] on div "Proceed" at bounding box center [641, 244] width 121 height 30
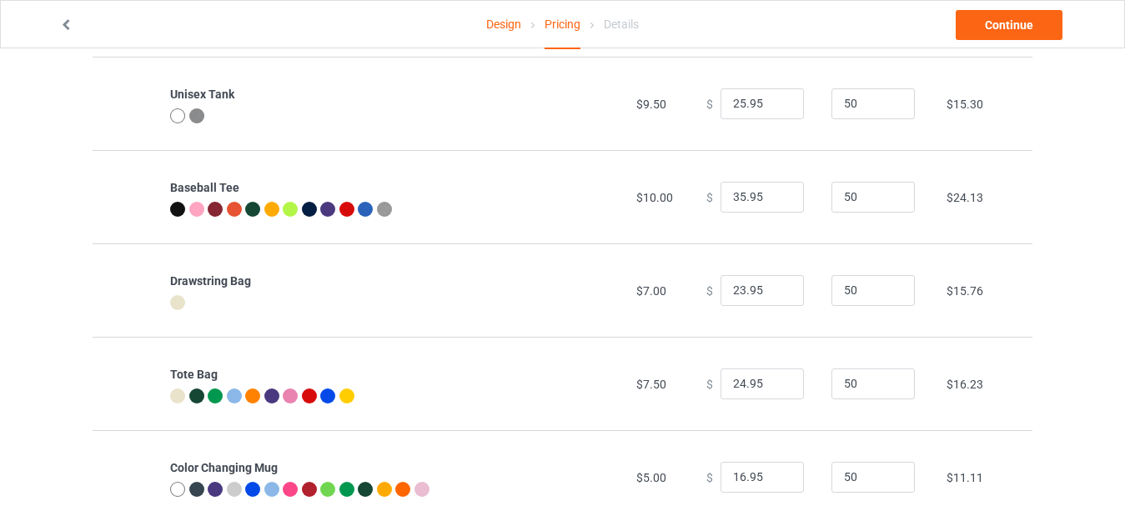
scroll to position [1266, 0]
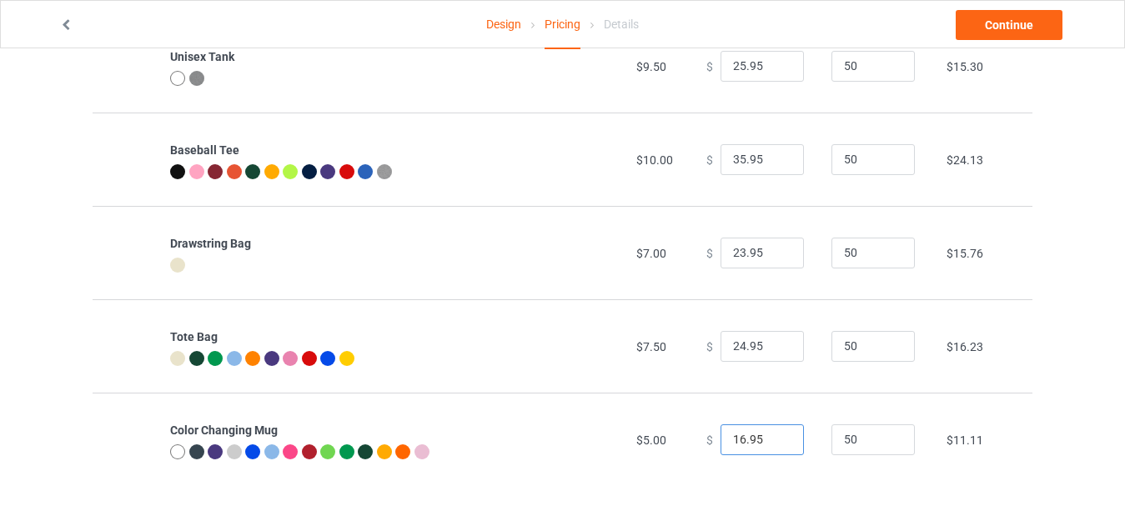
drag, startPoint x: 737, startPoint y: 435, endPoint x: 671, endPoint y: 438, distance: 65.9
click at [671, 438] on tr "Color Changing Mug $5.00 $ 16.95 50 $11.11" at bounding box center [563, 439] width 940 height 93
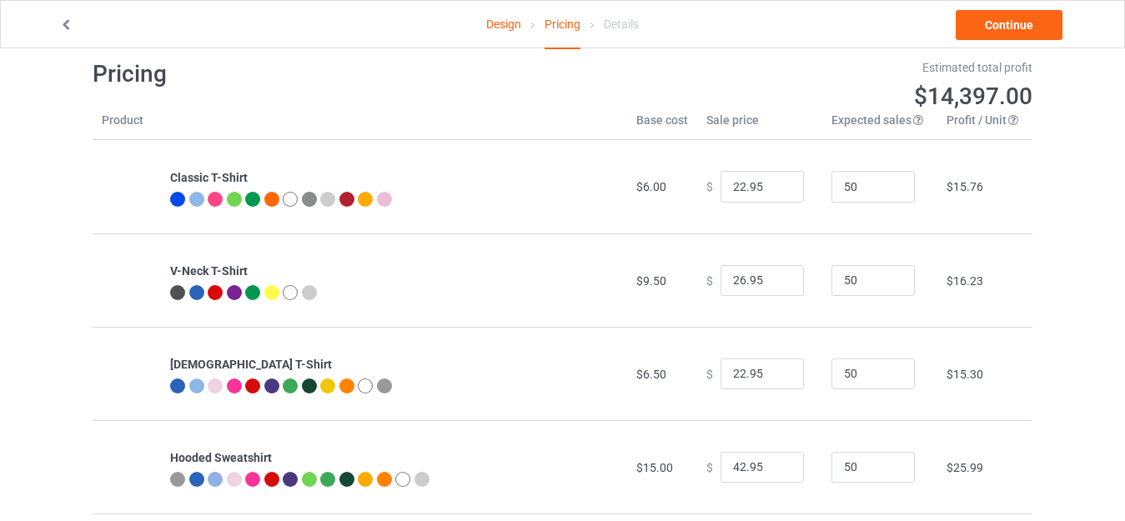
scroll to position [0, 0]
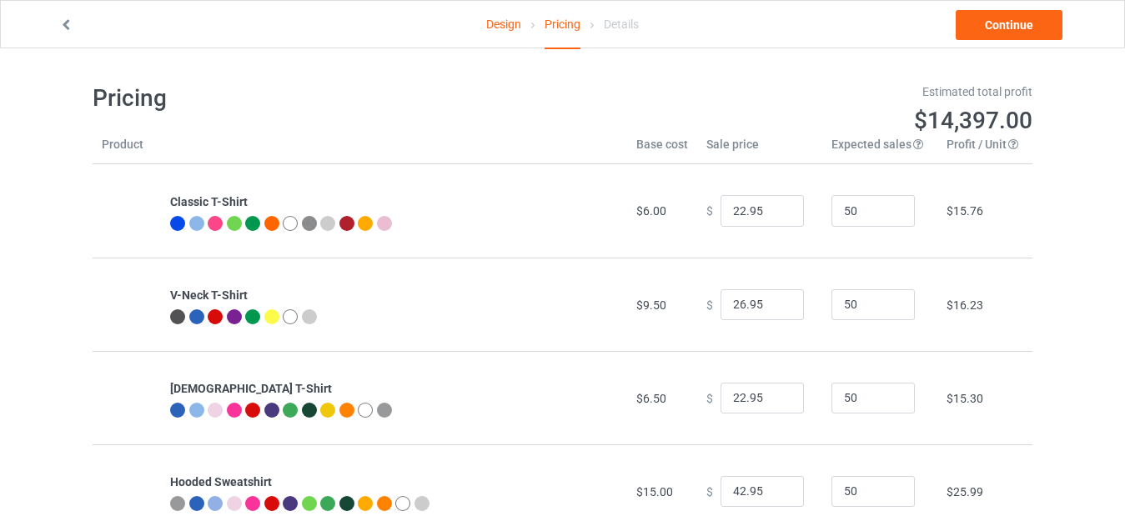
type input "21.95"
click at [1010, 22] on link "Continue" at bounding box center [1009, 25] width 107 height 30
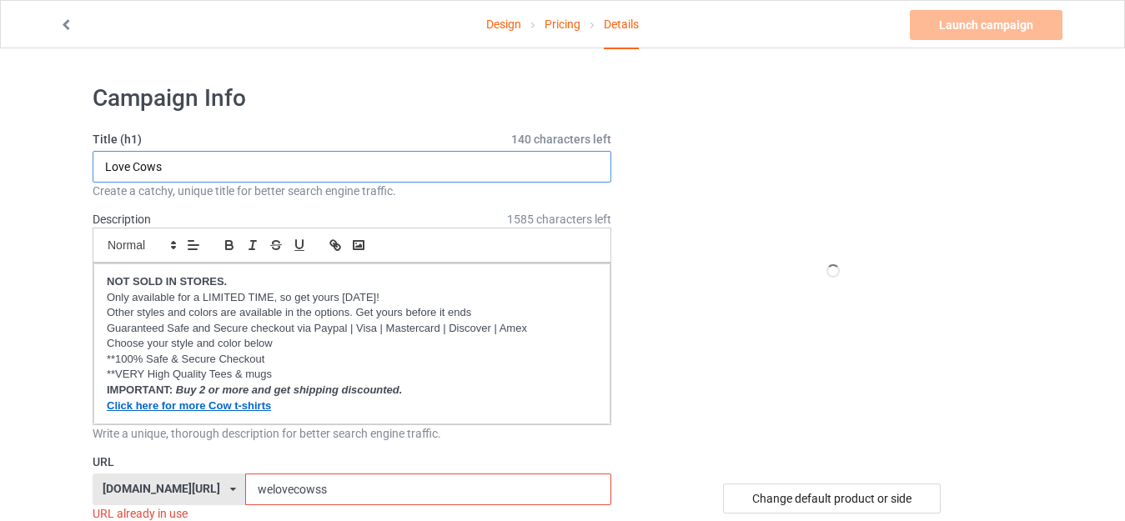
click at [202, 162] on input "Love Cows" at bounding box center [352, 167] width 519 height 32
click at [189, 169] on input "Love Cows" at bounding box center [352, 167] width 519 height 32
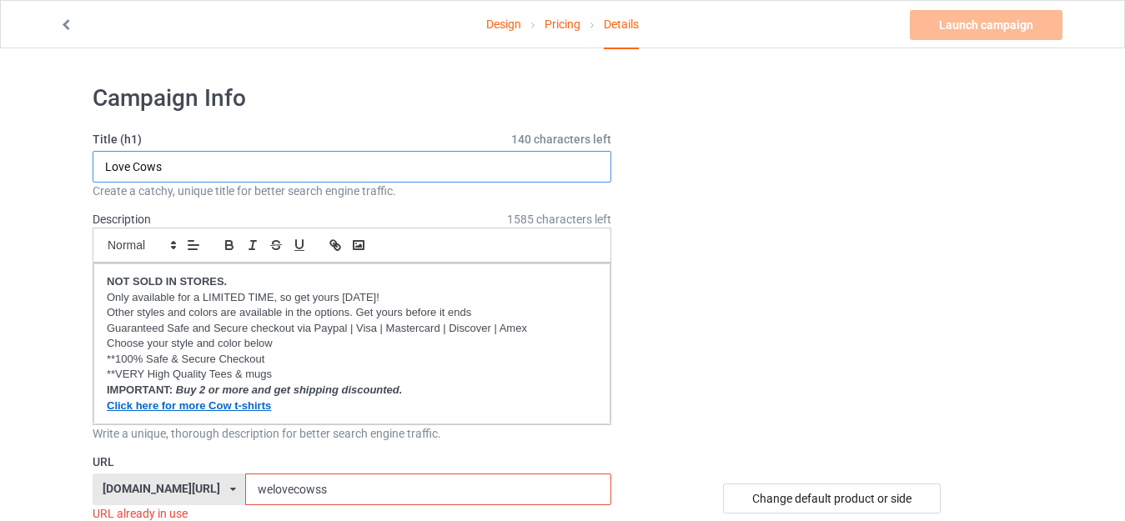
click at [189, 169] on input "Love Cows" at bounding box center [352, 167] width 519 height 32
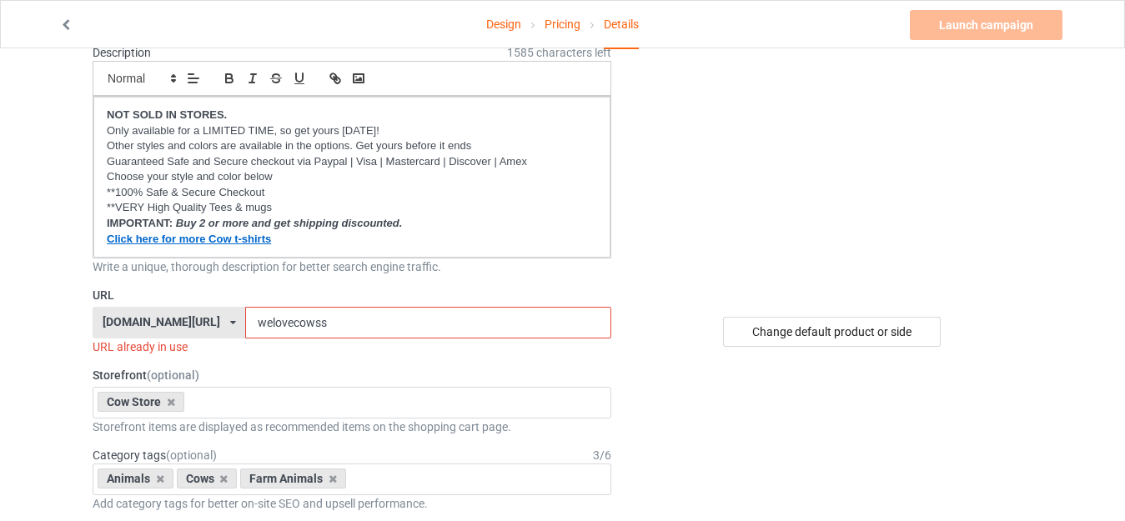
scroll to position [250, 0]
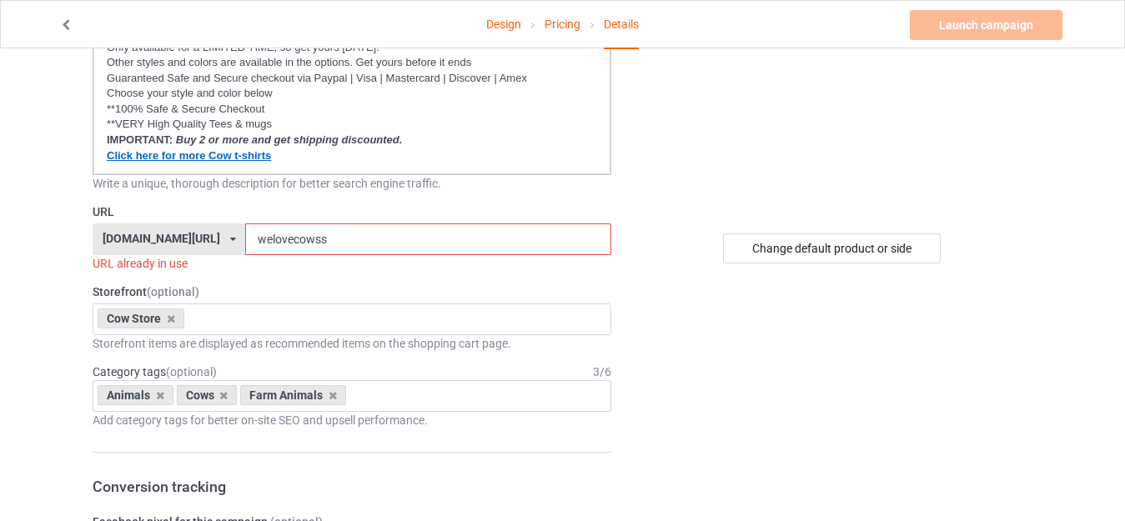
type input "Just A Spooky Moo - Cute Cow [DATE]"
click at [272, 240] on input "welovecowss" at bounding box center [427, 240] width 365 height 32
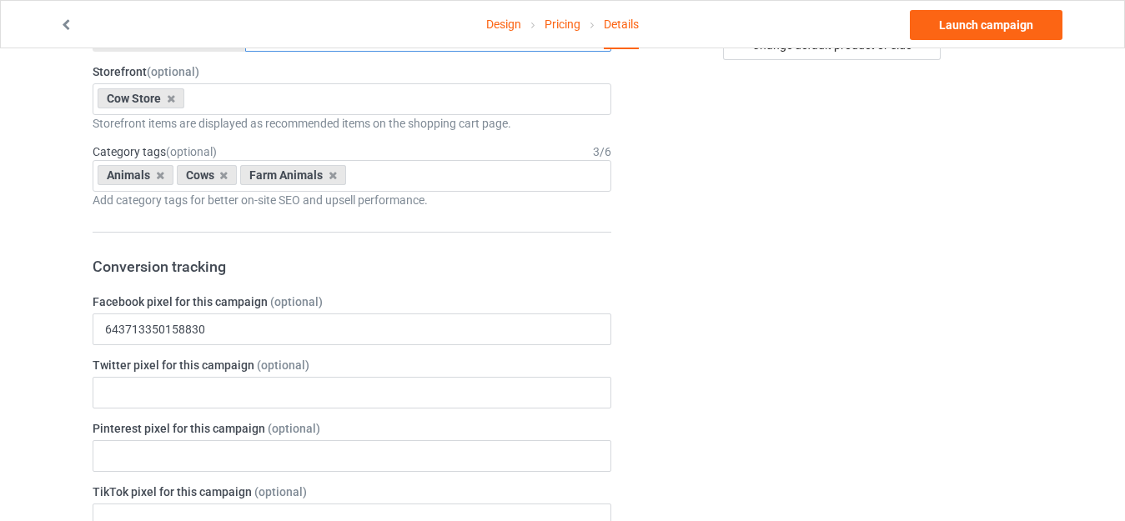
scroll to position [413, 0]
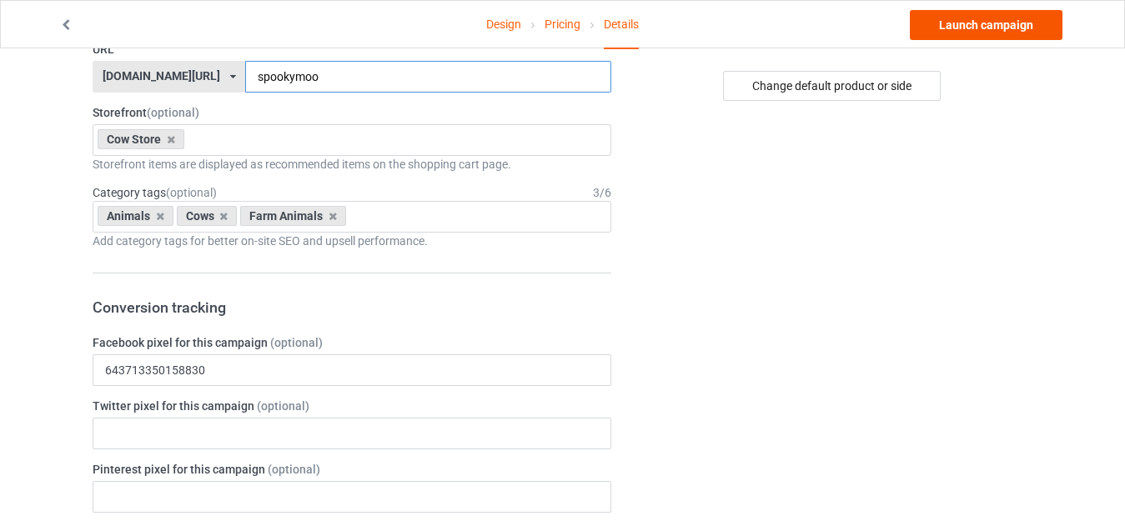
type input "spookymoo"
click at [967, 27] on link "Launch campaign" at bounding box center [986, 25] width 153 height 30
